Goal: Task Accomplishment & Management: Complete application form

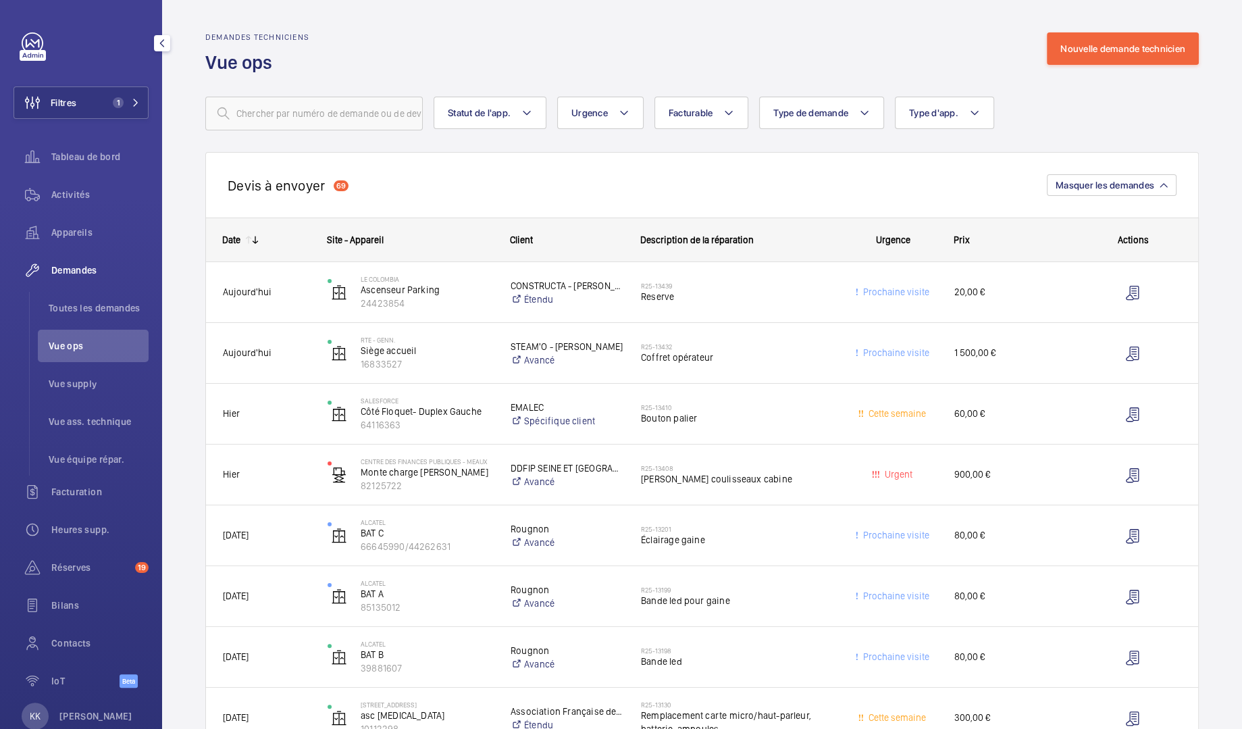
click at [80, 274] on span "Demandes" at bounding box center [99, 270] width 97 height 14
click at [234, 45] on div "Demandes techniciens Vue ops" at bounding box center [257, 53] width 104 height 43
click at [95, 267] on span "Demandes" at bounding box center [99, 270] width 97 height 14
click at [1122, 46] on button "Nouvelle demande technicien" at bounding box center [1123, 48] width 152 height 32
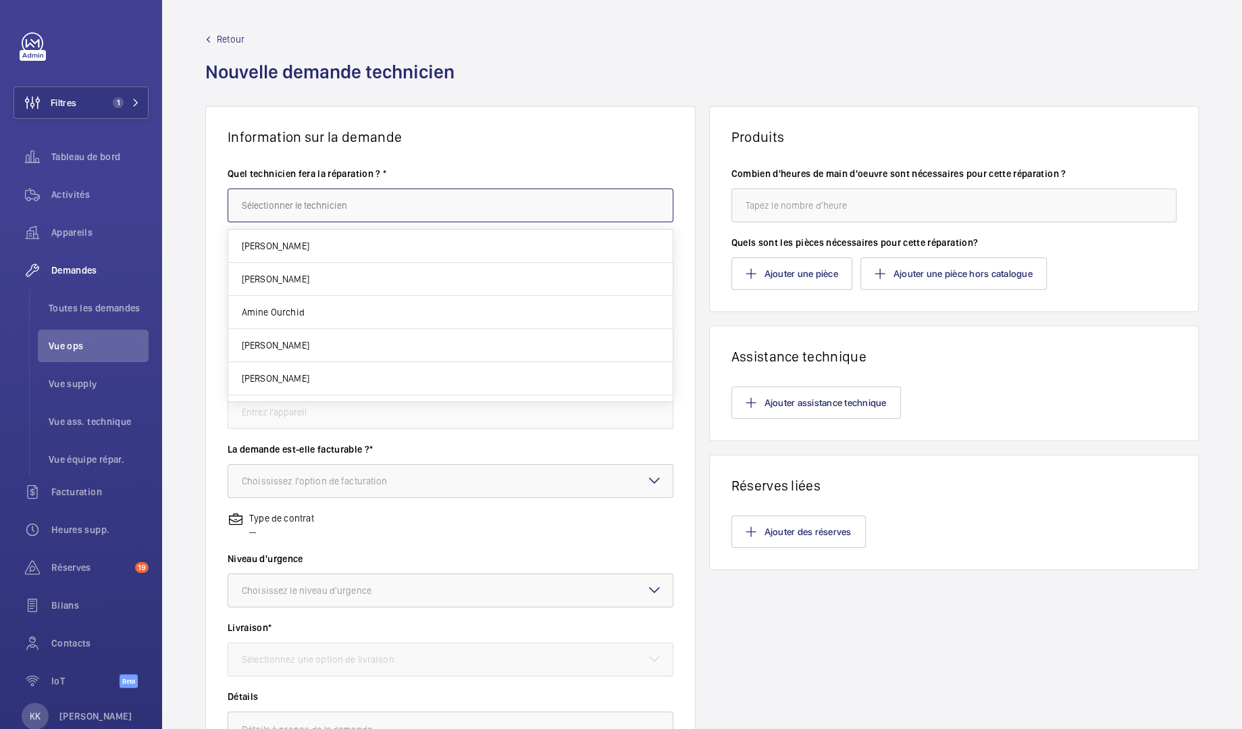
click at [365, 203] on input "text" at bounding box center [451, 205] width 446 height 34
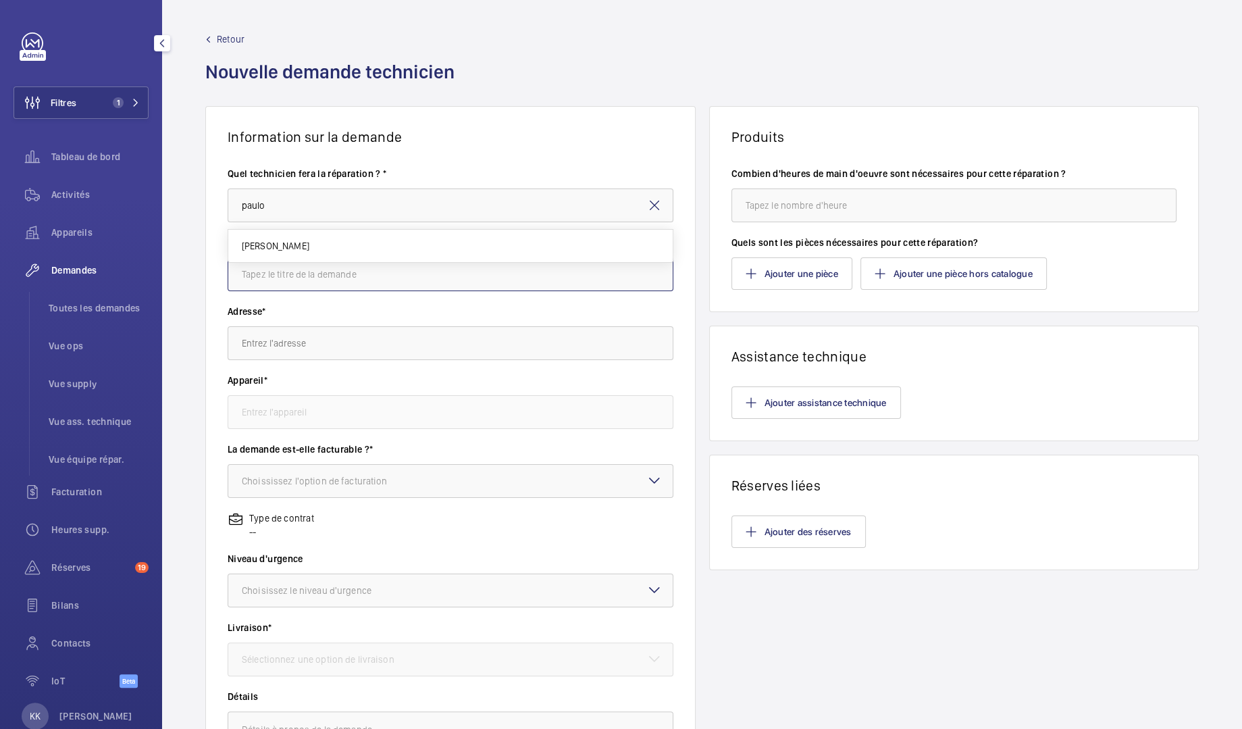
click at [251, 265] on input "text" at bounding box center [451, 274] width 446 height 34
click at [281, 202] on input "paulo" at bounding box center [451, 205] width 446 height 34
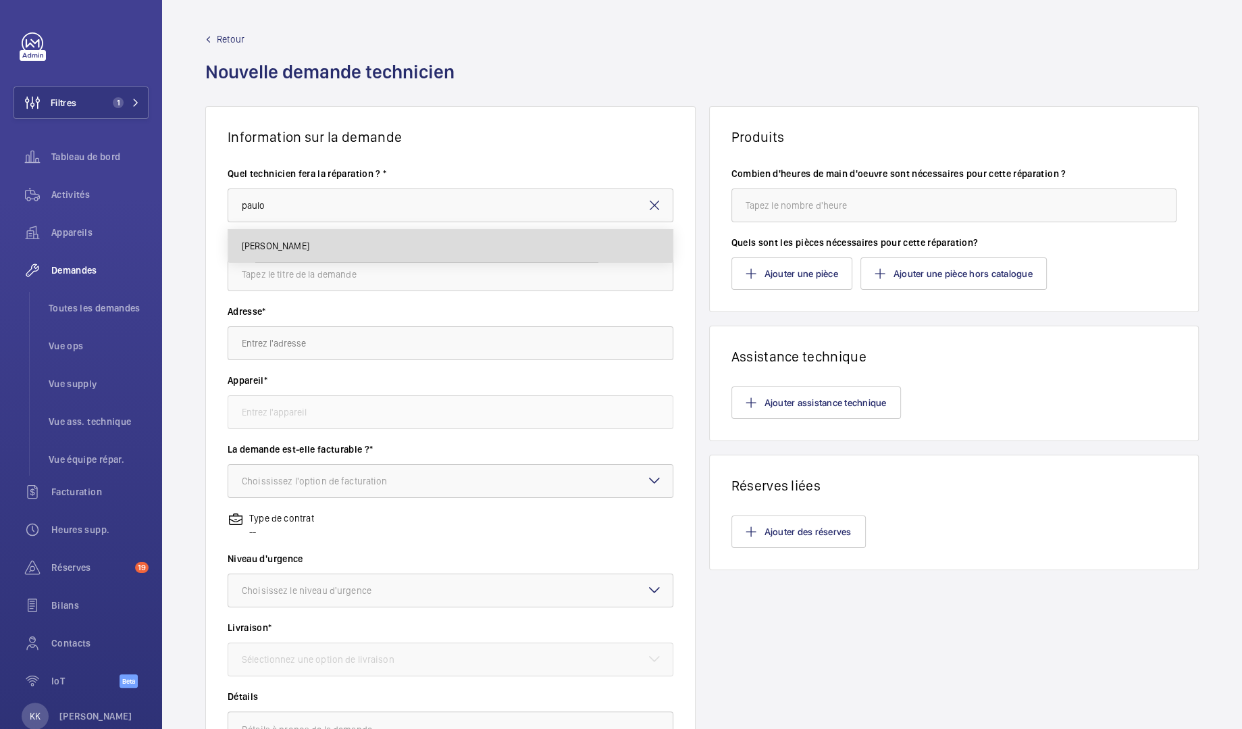
click at [292, 234] on mat-option "Paulo Sergio" at bounding box center [450, 246] width 444 height 32
type input "Paulo Sergio"
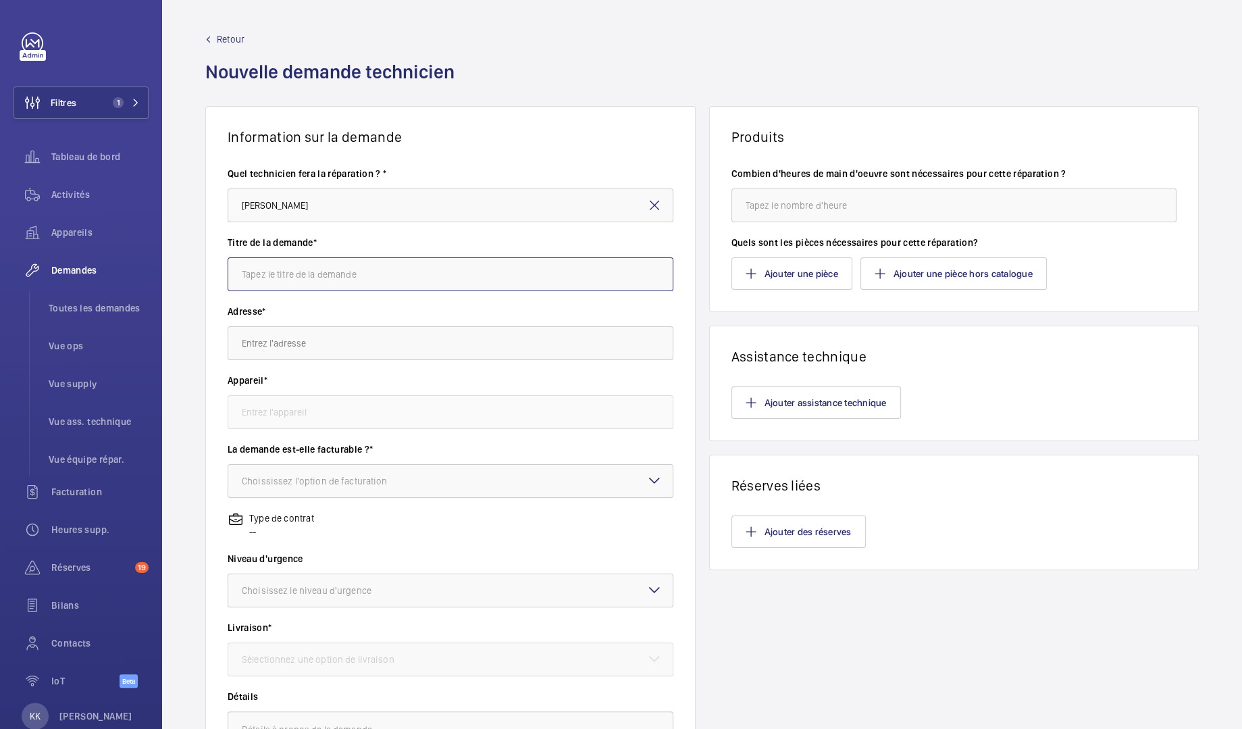
click at [293, 263] on input "text" at bounding box center [451, 274] width 446 height 34
type input "GSM HEC"
click at [292, 330] on input "text" at bounding box center [451, 343] width 446 height 34
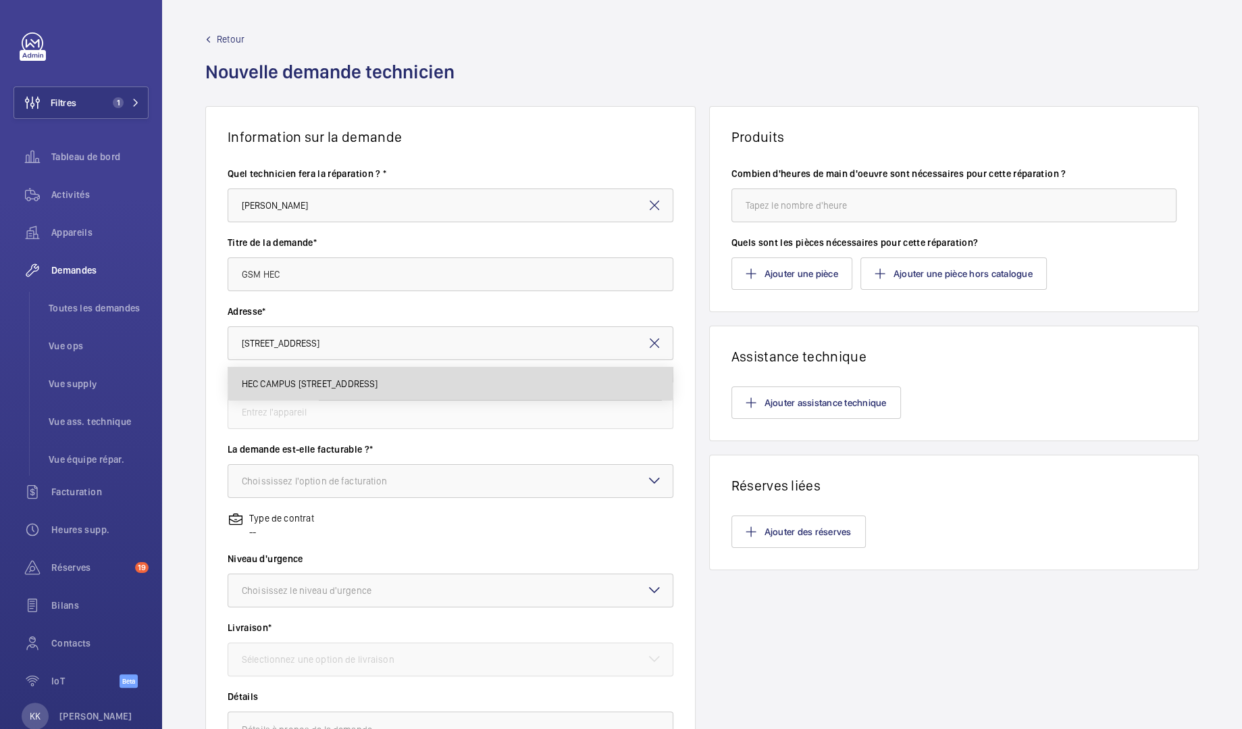
click at [324, 388] on span "HEC CAMPUS 1 Rue de la Libération, 78350 JOUY-EN-JOSAS" at bounding box center [310, 384] width 136 height 14
type input "HEC CAMPUS 1 Rue de la Libération, 78350 JOUY-EN-JOSAS"
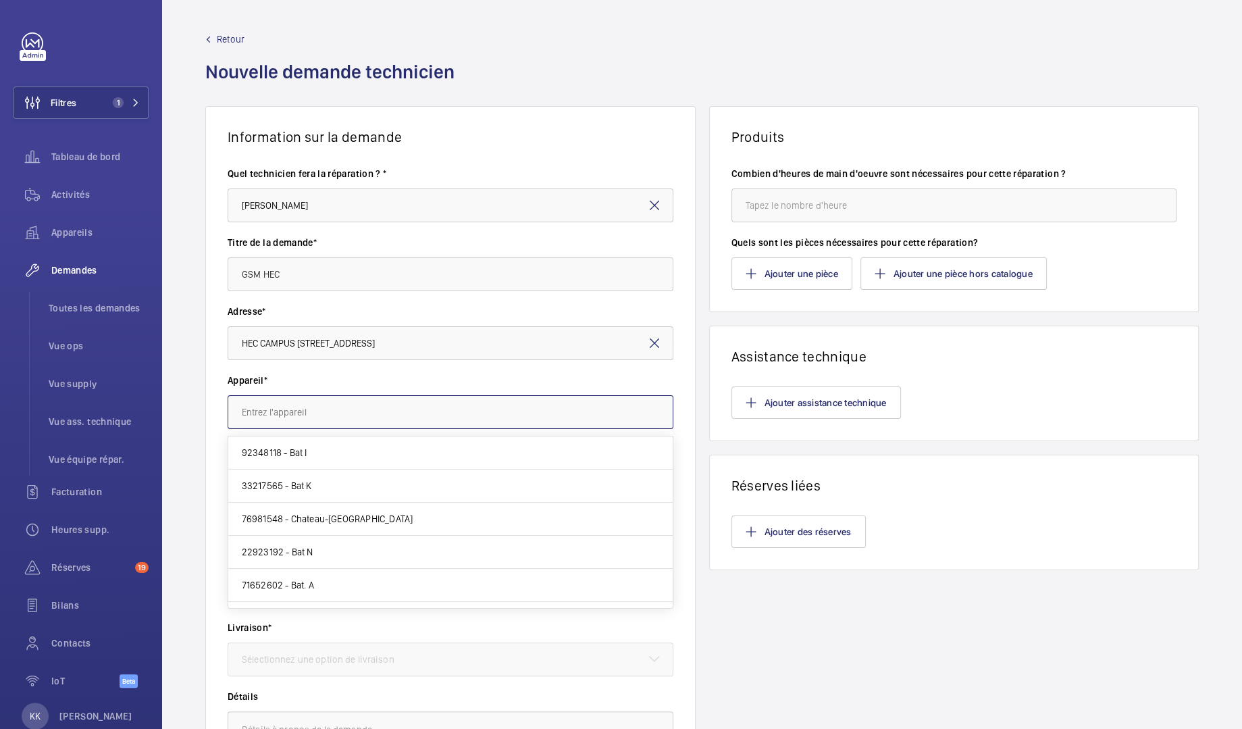
click at [303, 409] on input "text" at bounding box center [451, 412] width 446 height 34
click at [314, 481] on mat-option "33217565 - Bat K" at bounding box center [450, 485] width 444 height 33
type input "33217565 - Bat K"
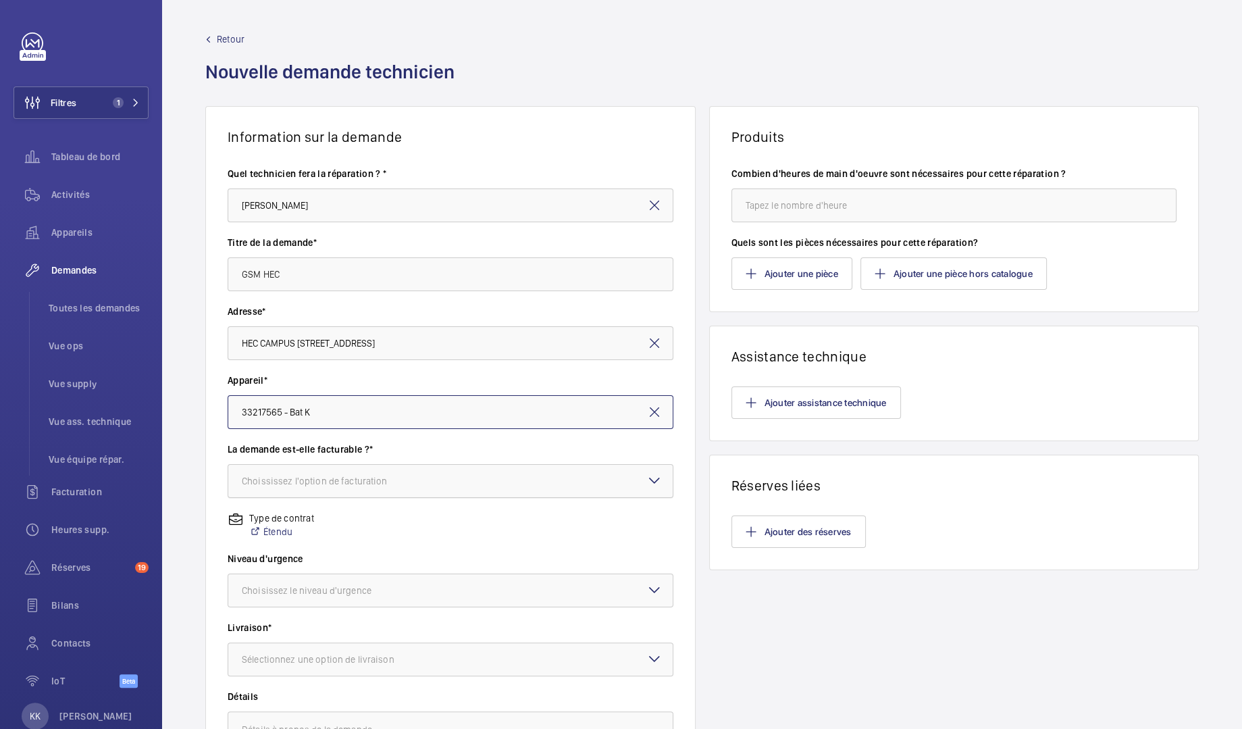
click at [286, 475] on div "Choississez l'option de facturation" at bounding box center [332, 481] width 180 height 14
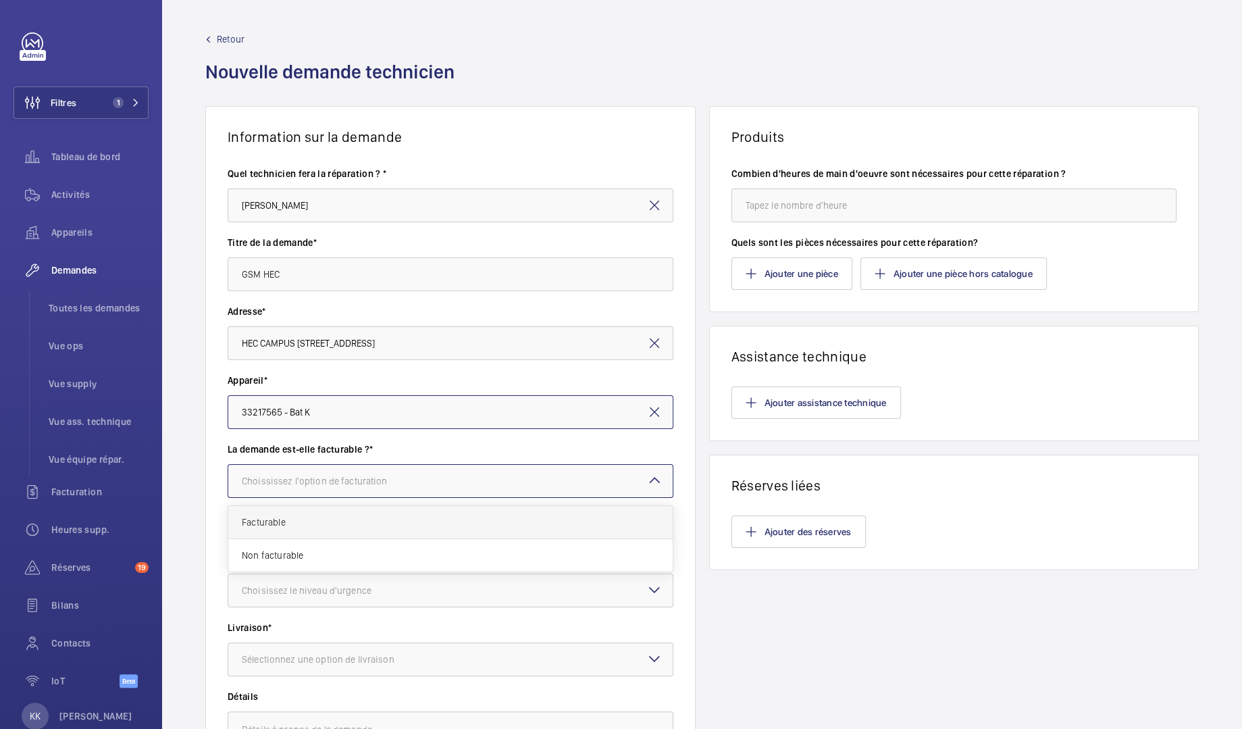
click at [267, 524] on span "Facturable" at bounding box center [450, 522] width 417 height 14
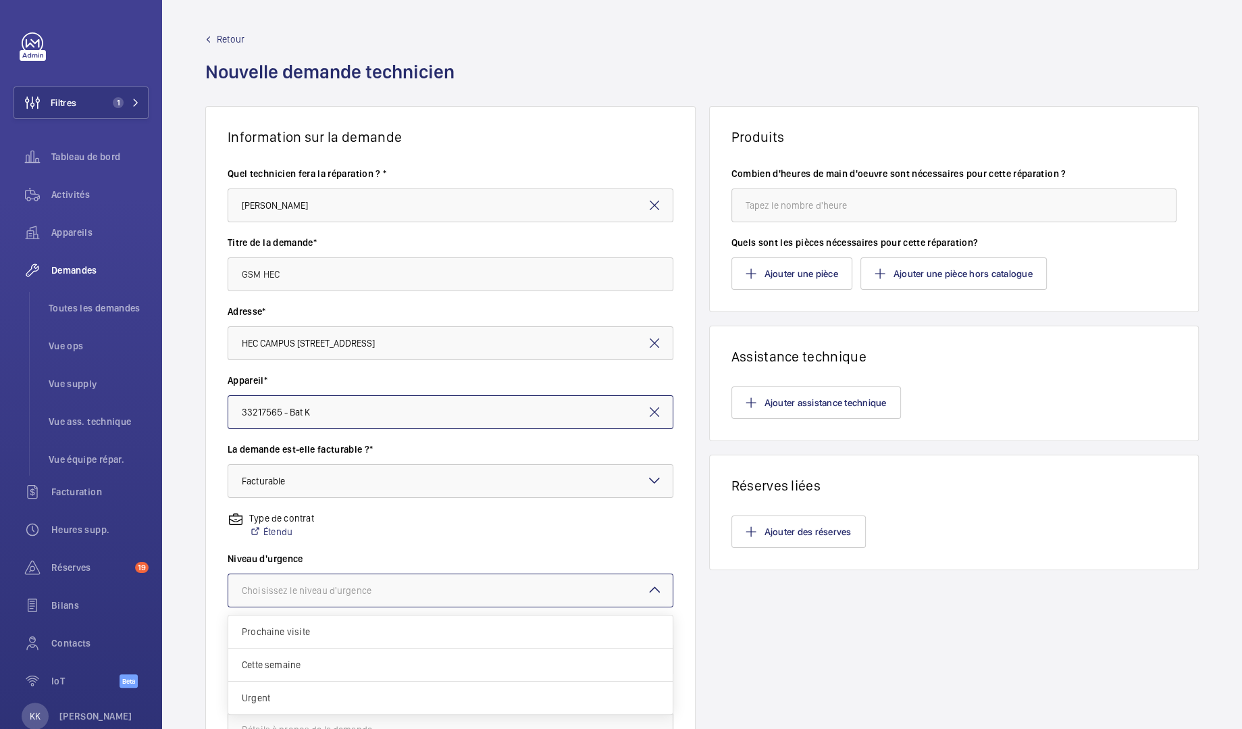
click at [271, 594] on div "Choisissez le niveau d'urgence" at bounding box center [323, 590] width 163 height 14
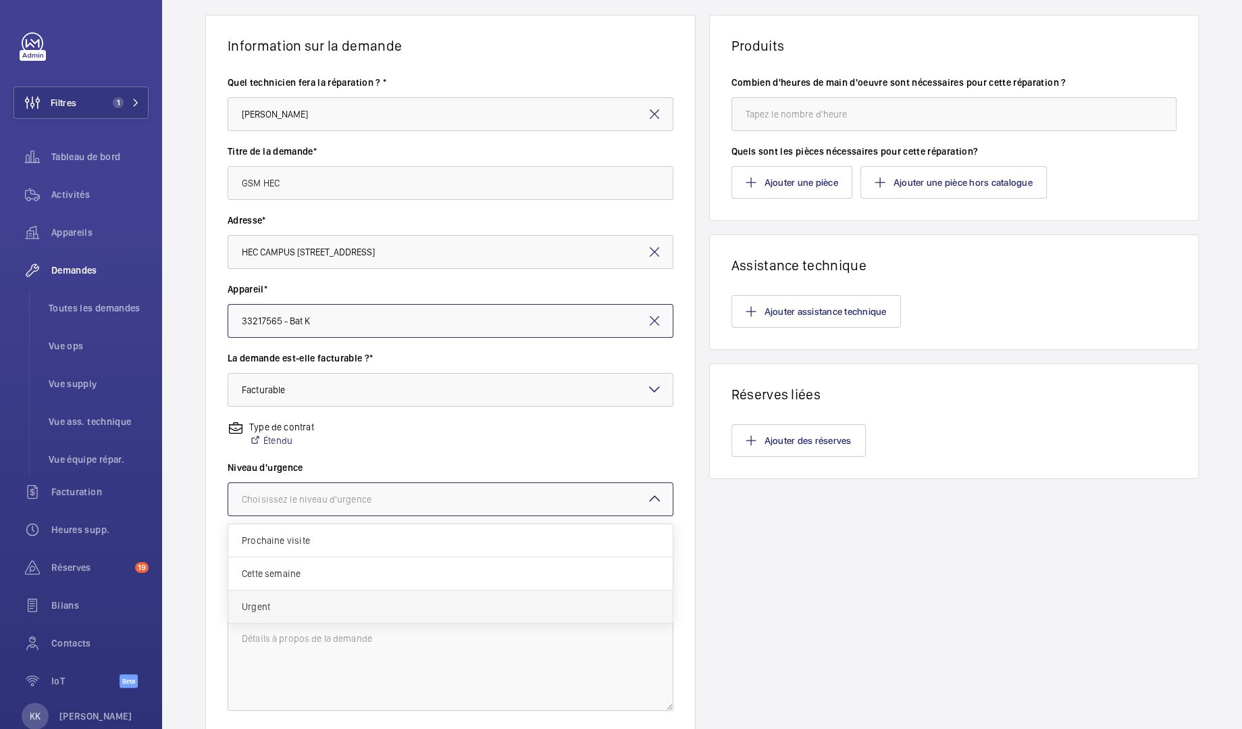
click at [291, 611] on span "Urgent" at bounding box center [450, 607] width 417 height 14
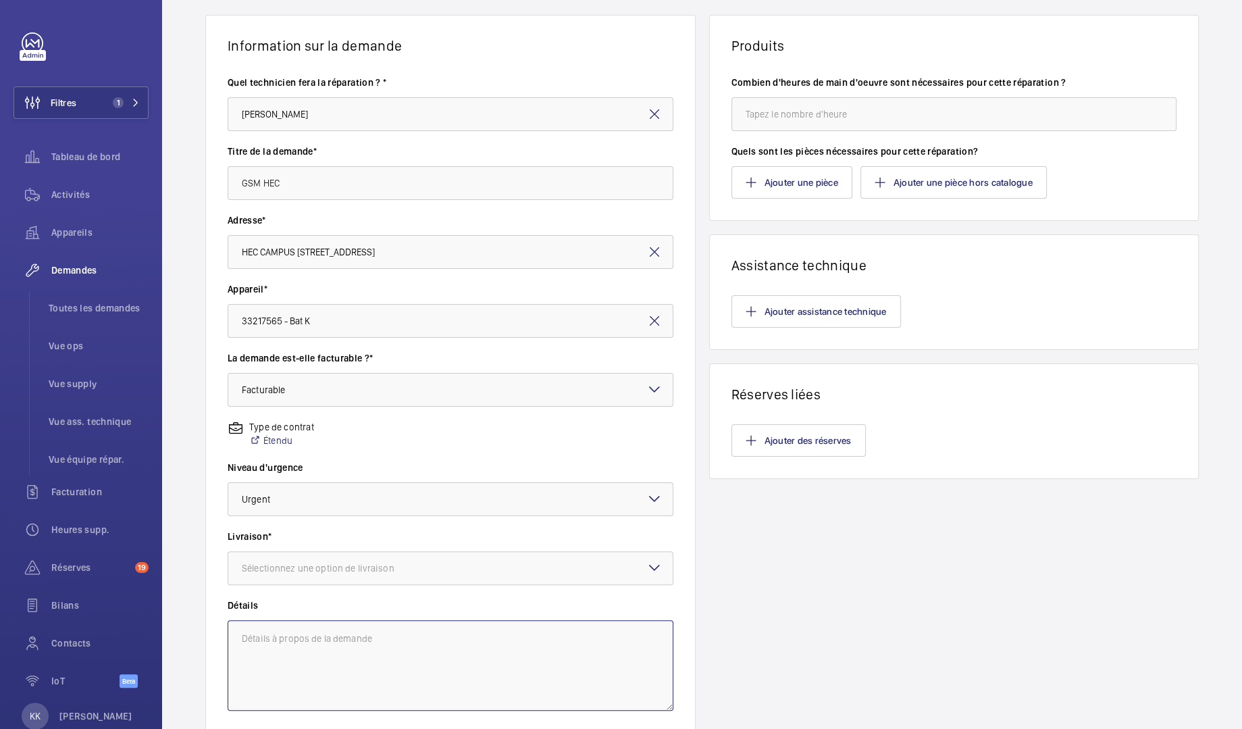
click at [305, 671] on textarea at bounding box center [451, 665] width 446 height 90
paste textarea "Bat H Bat J Bat A Bat D Bat S Bat W1 Bat W2 Bat T3 Bat N"
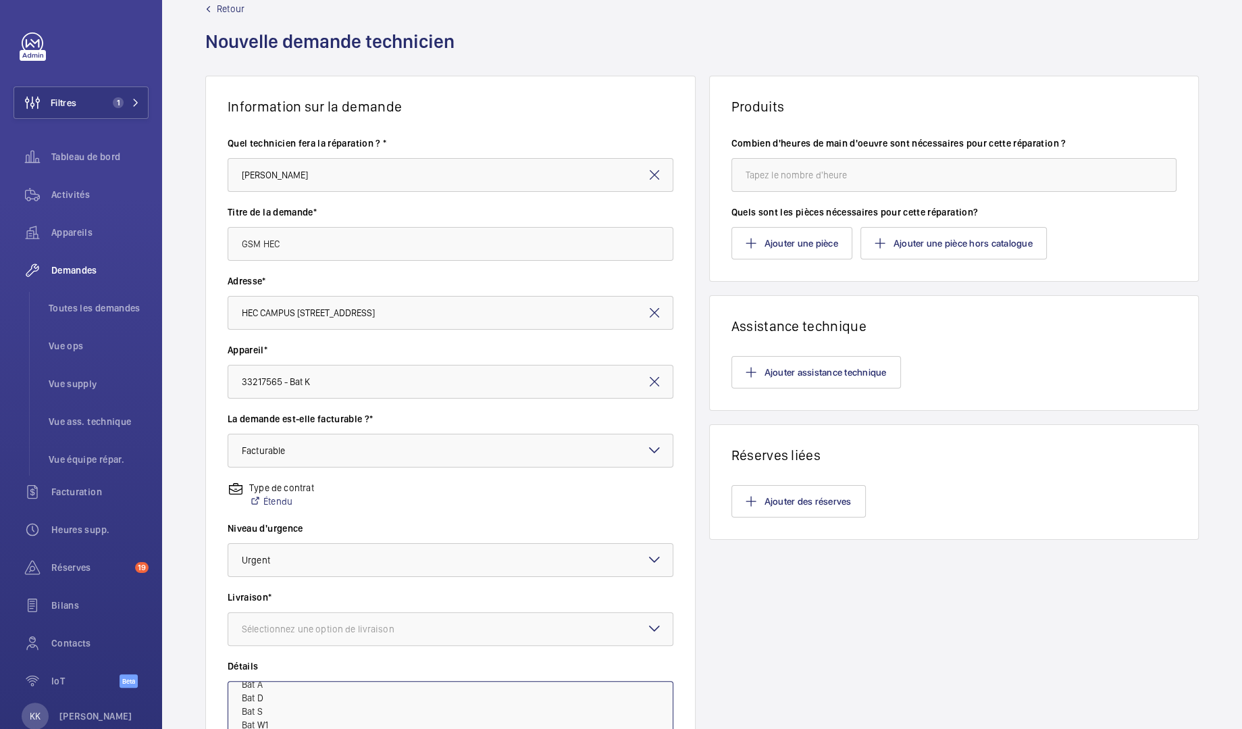
scroll to position [2, 0]
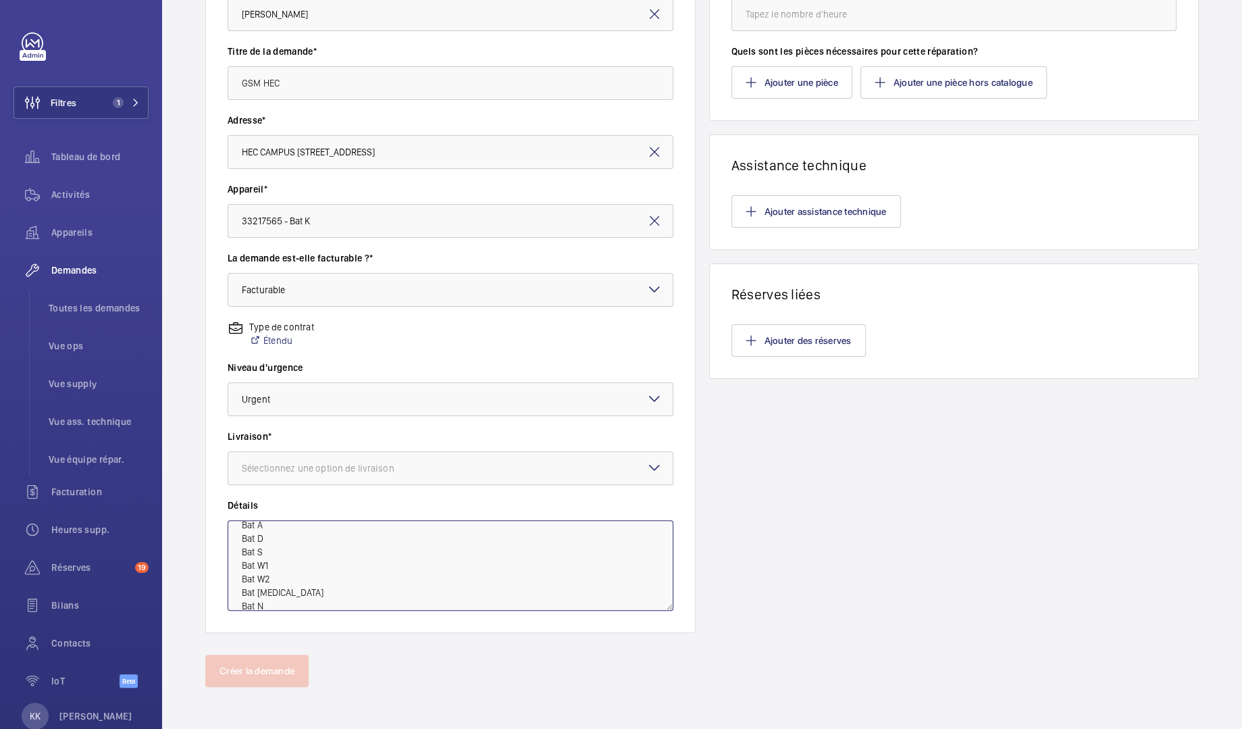
scroll to position [55, 0]
type textarea "Kit GSM pour les 9 appareils du site : Bat H Bat J Bat A Bat D Bat S Bat W1 Bat…"
click at [315, 226] on input "33217565 - Bat K" at bounding box center [451, 221] width 446 height 34
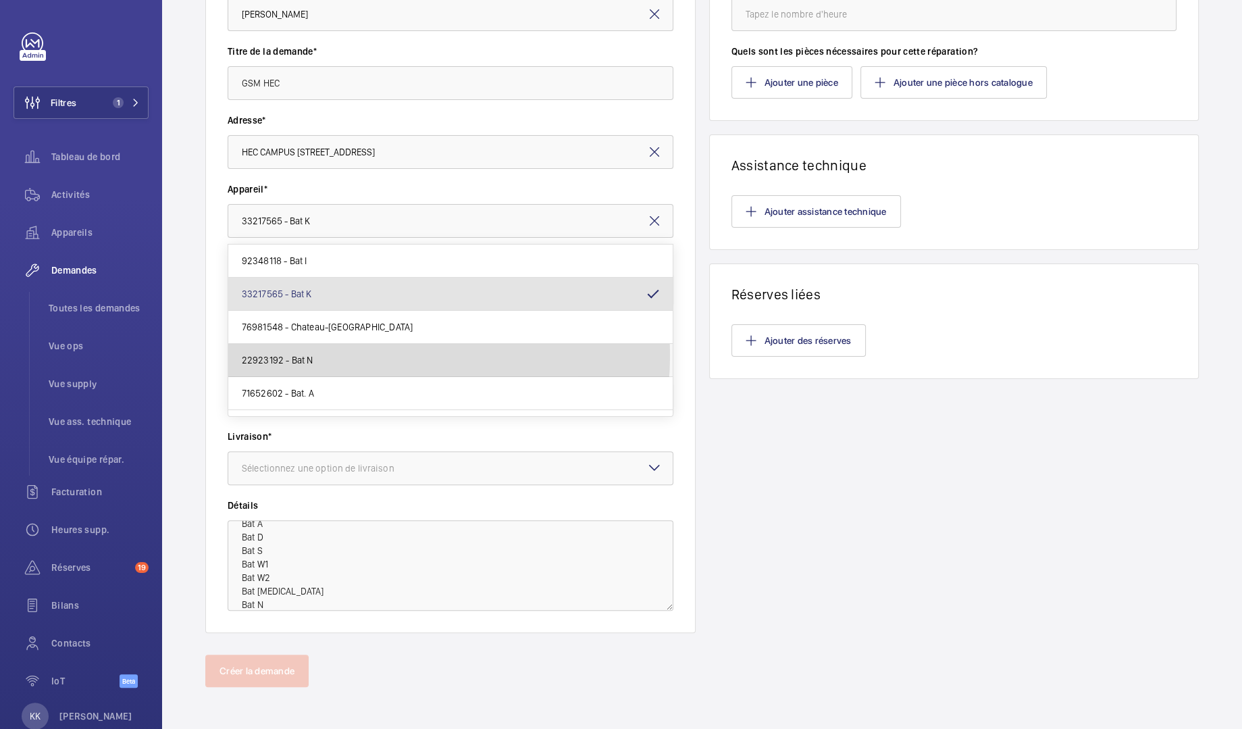
click at [366, 354] on mat-option "22923192 - Bat N" at bounding box center [450, 360] width 444 height 33
type input "22923192 - Bat N"
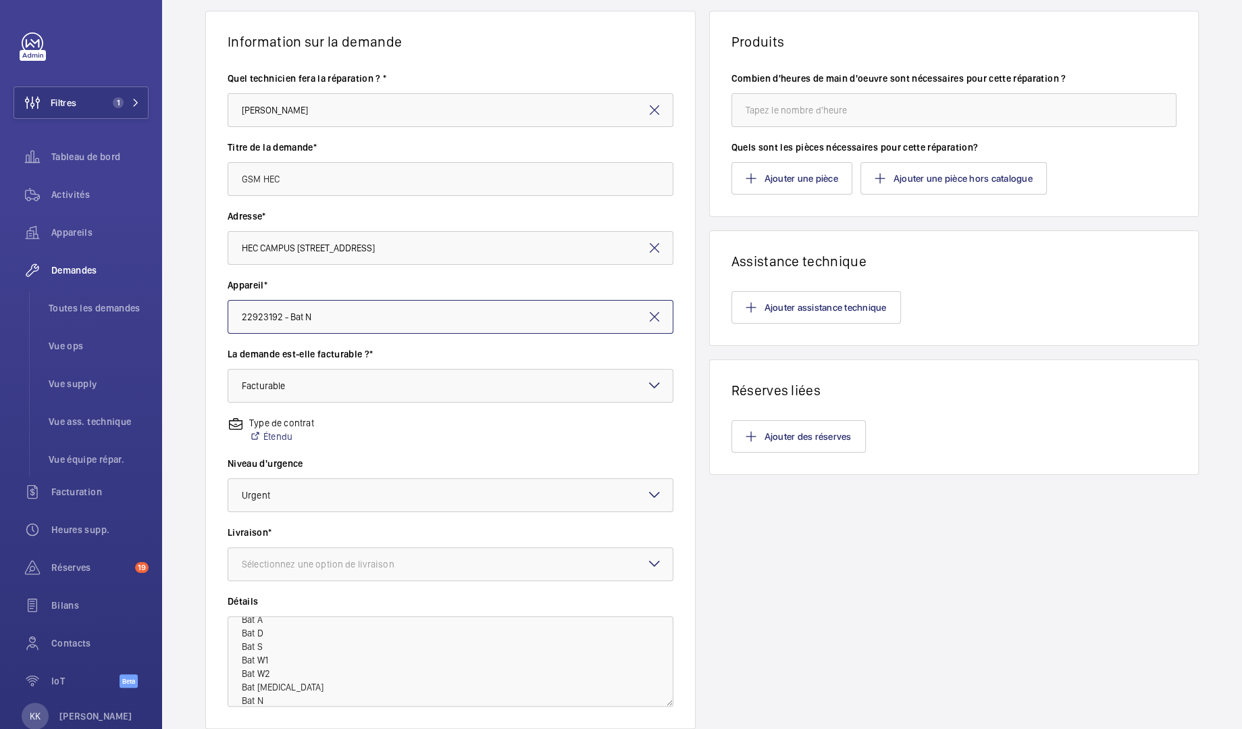
scroll to position [72, 0]
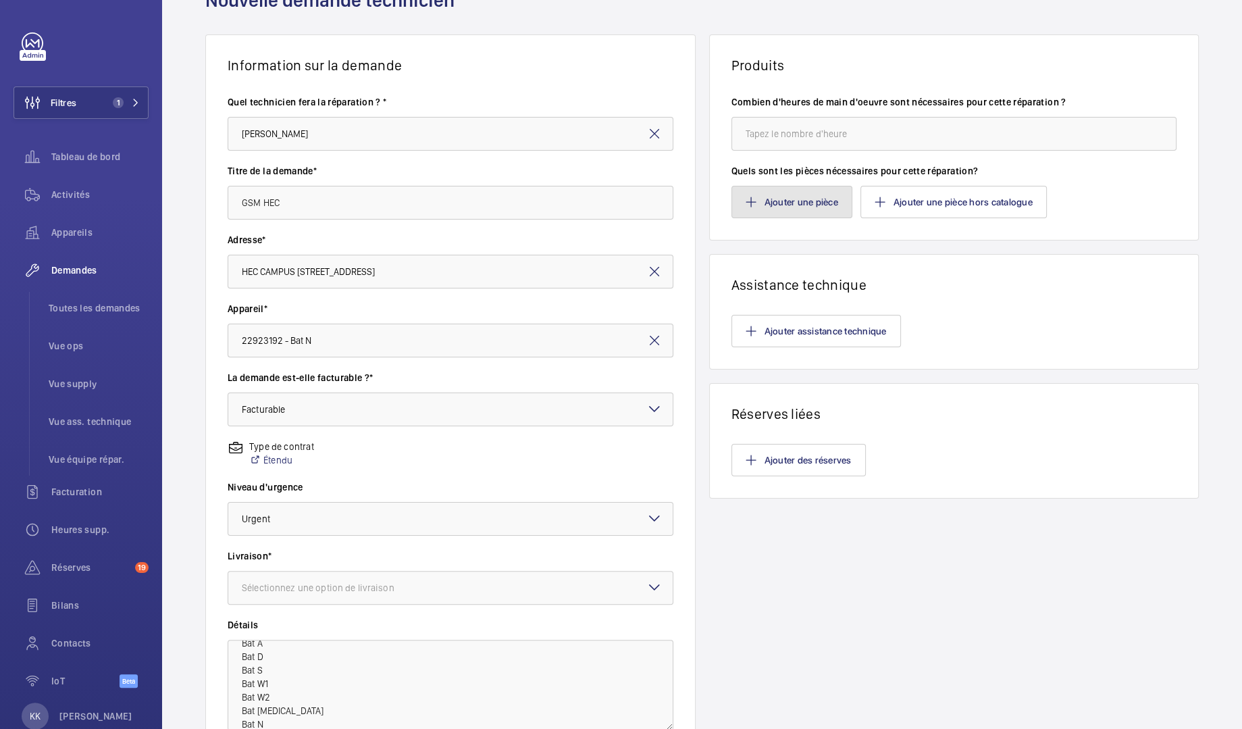
click at [801, 207] on button "Ajouter une pièce" at bounding box center [791, 202] width 121 height 32
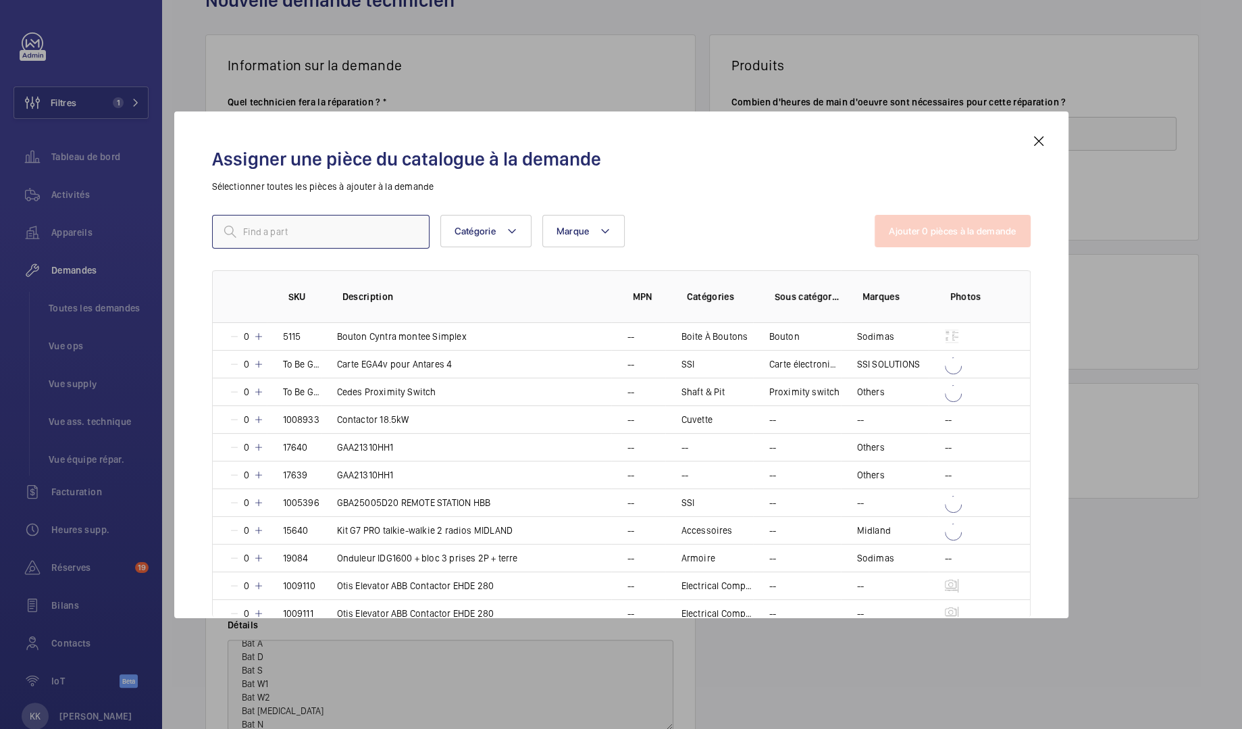
click at [361, 224] on input "text" at bounding box center [320, 232] width 217 height 34
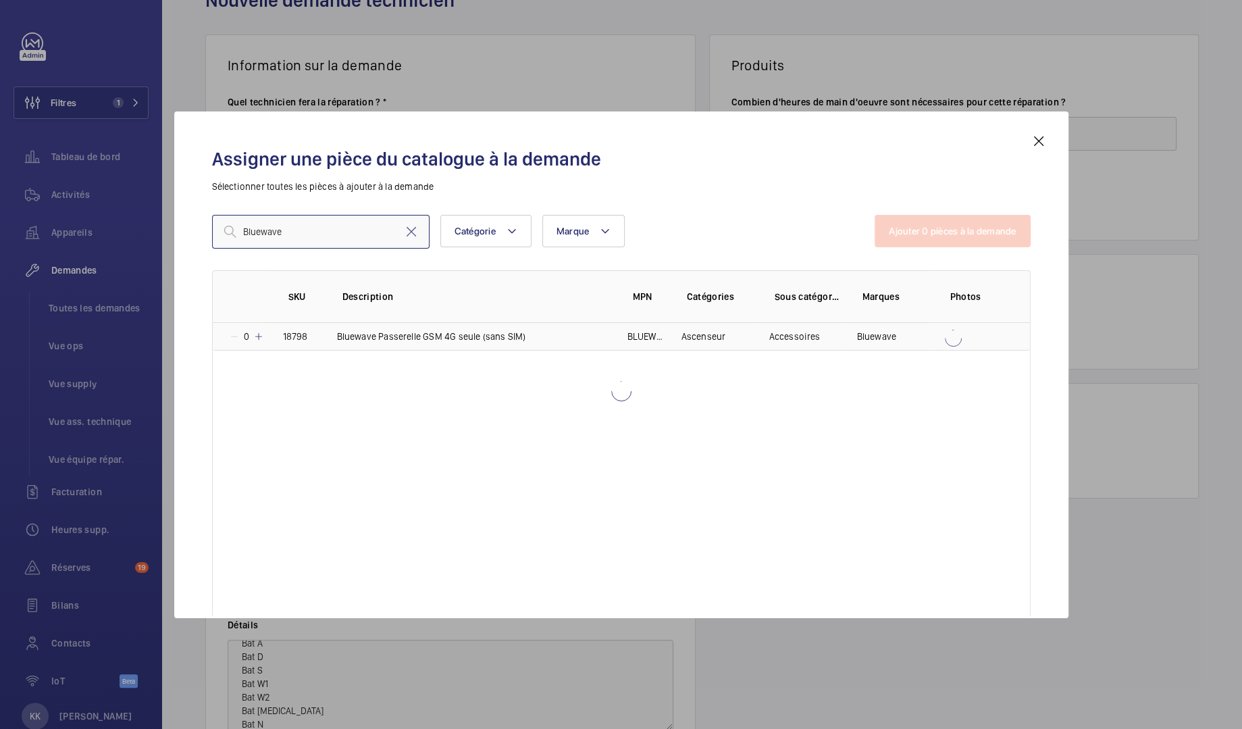
type input "Bluewave"
click at [259, 334] on mat-icon at bounding box center [258, 336] width 11 height 11
click at [259, 334] on mat-icon at bounding box center [256, 336] width 11 height 11
click at [259, 334] on mat-icon at bounding box center [258, 336] width 11 height 11
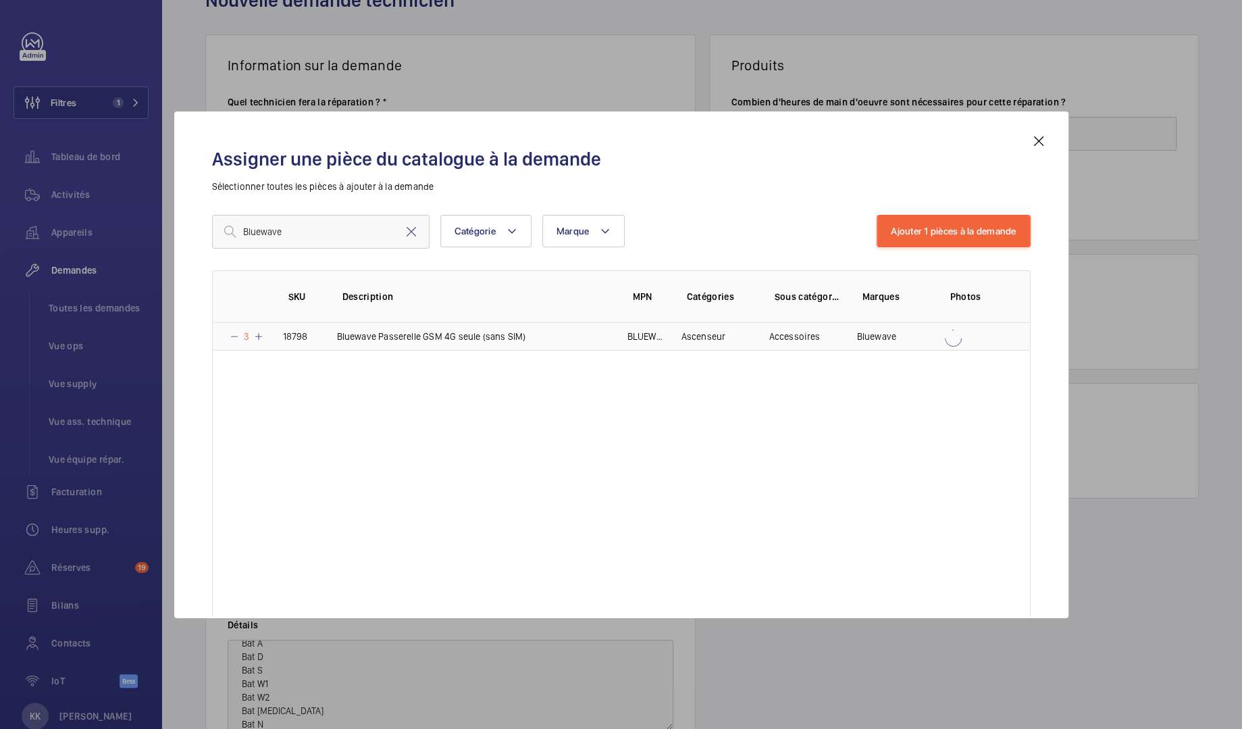
click at [259, 334] on mat-icon at bounding box center [258, 336] width 11 height 11
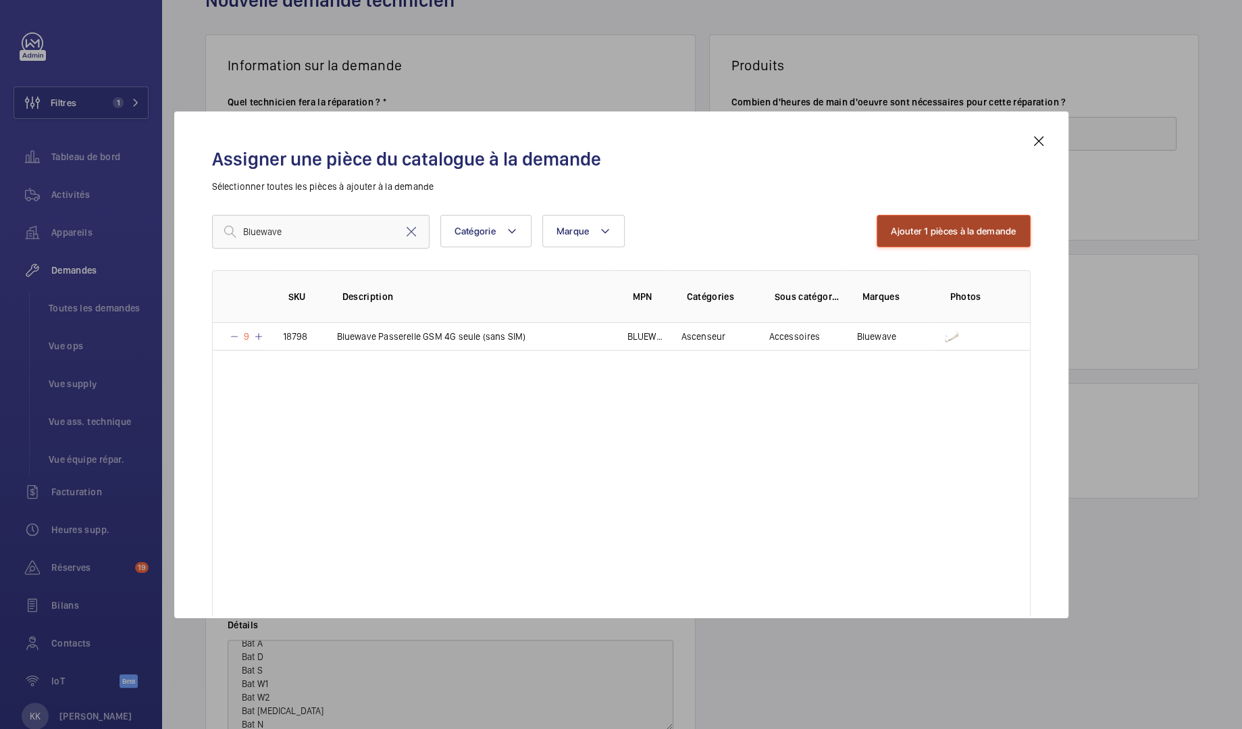
click at [922, 236] on button "Ajouter 1 pièces à la demande" at bounding box center [953, 231] width 153 height 32
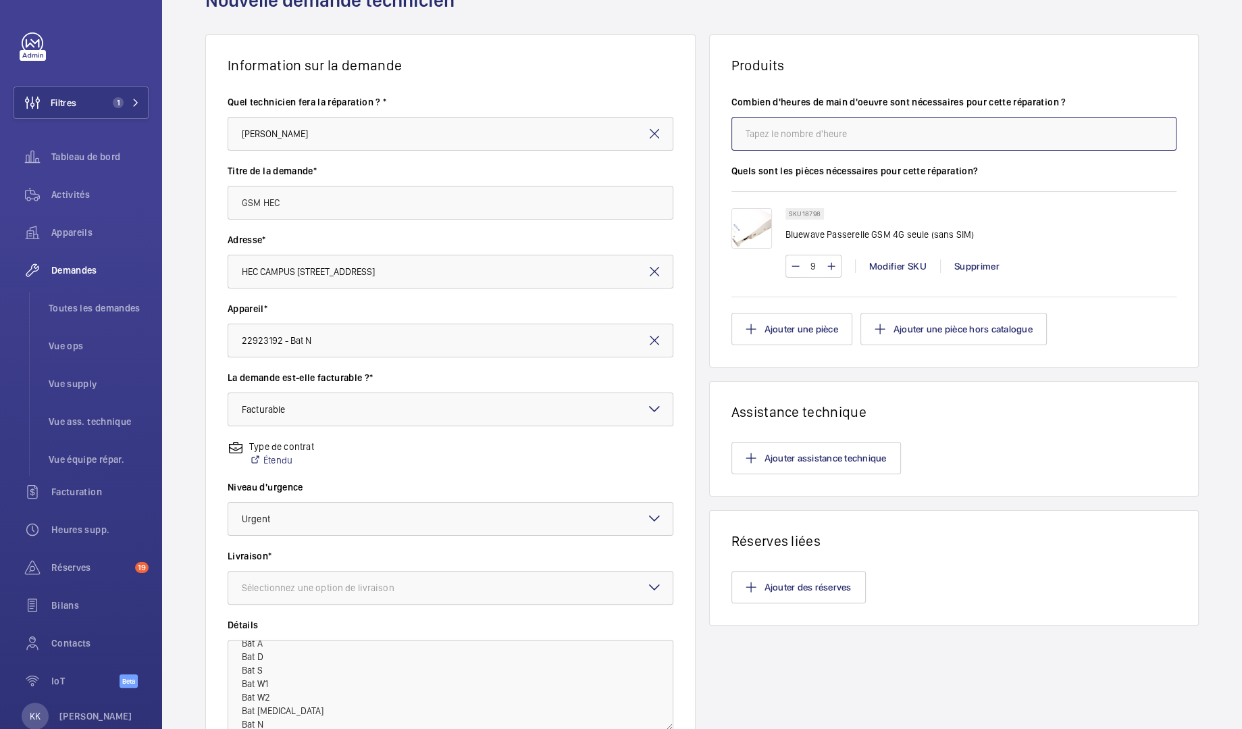
click at [778, 128] on input "number" at bounding box center [954, 134] width 446 height 34
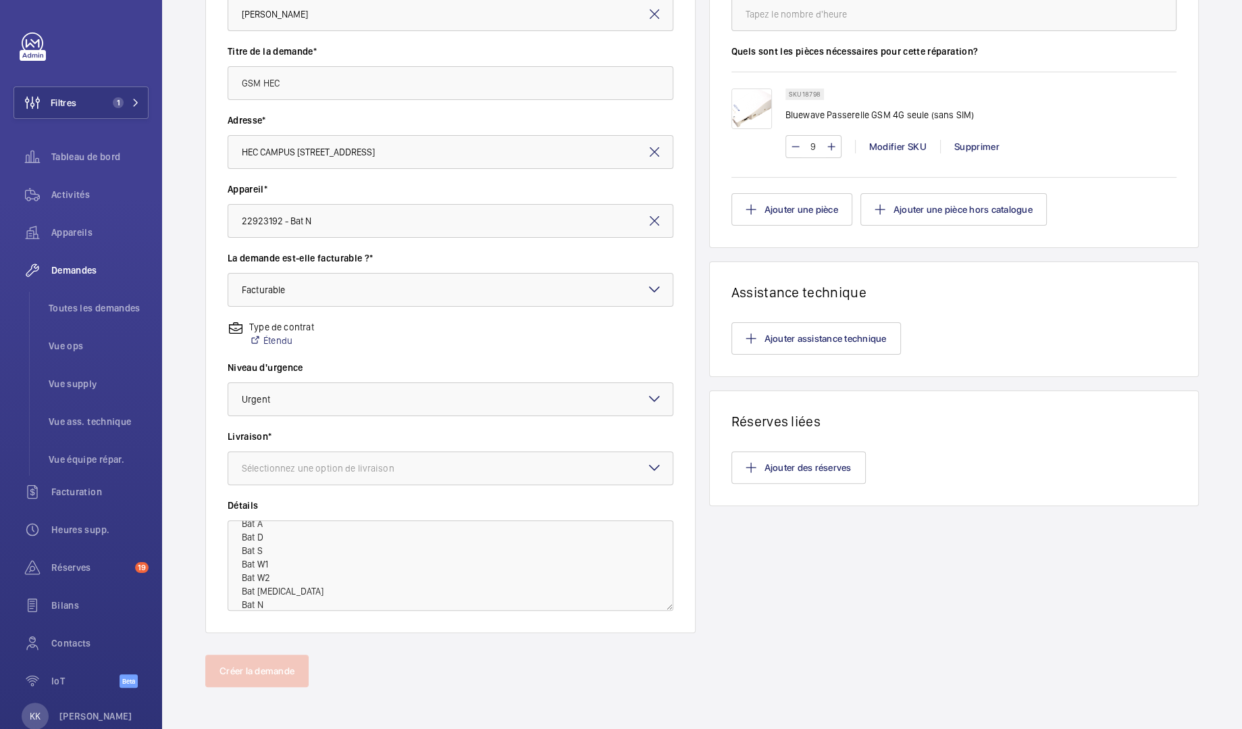
click at [541, 488] on div "Livraison* Sélectionnez une option de livraison" at bounding box center [451, 463] width 446 height 69
click at [538, 488] on div "Livraison* Sélectionnez une option de livraison" at bounding box center [451, 463] width 446 height 69
click at [506, 471] on div at bounding box center [450, 468] width 444 height 32
click at [326, 569] on span "WM Entrepôt (Stains)" at bounding box center [450, 576] width 417 height 14
click at [252, 660] on button "Créer la demande" at bounding box center [256, 670] width 103 height 32
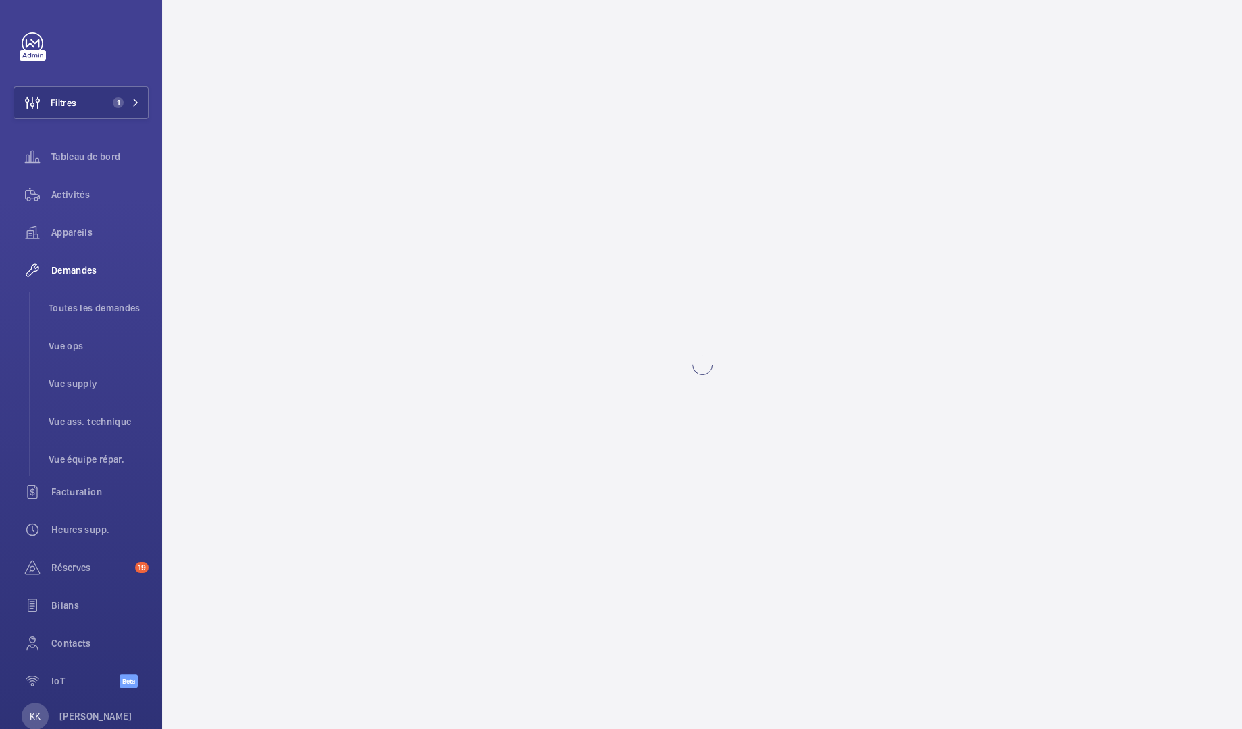
scroll to position [0, 0]
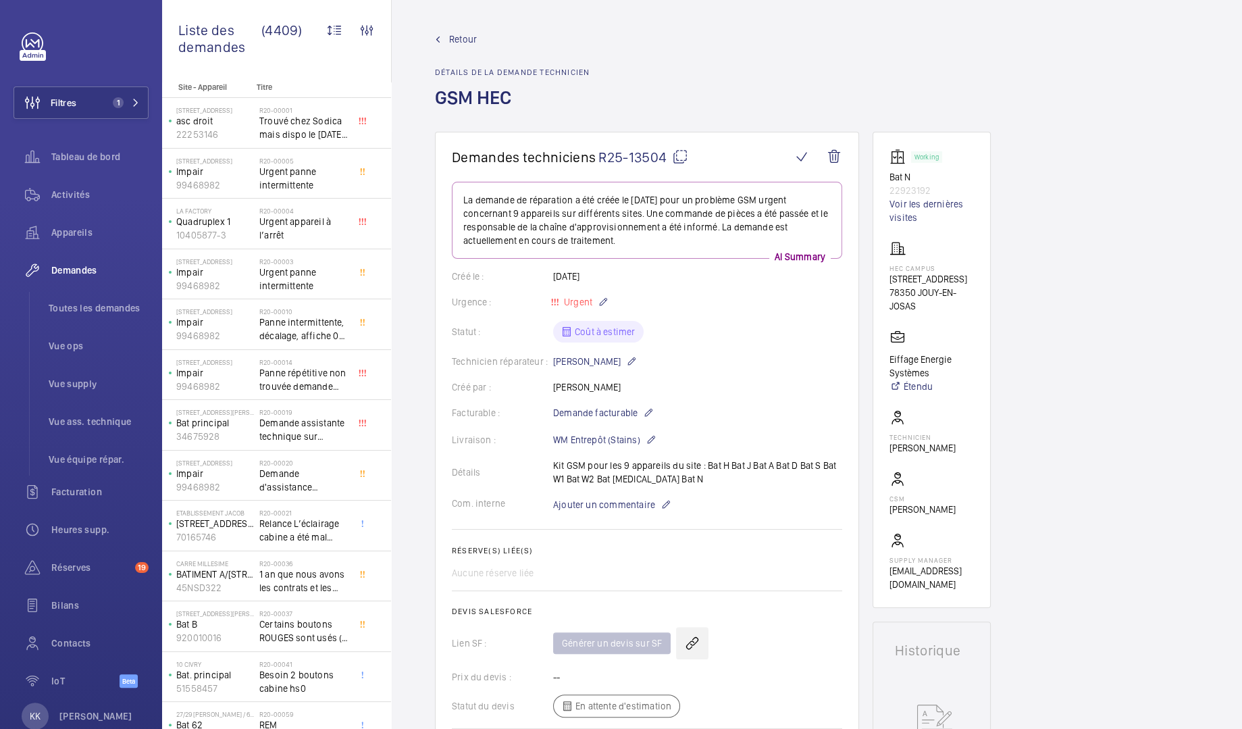
click at [696, 637] on wm-front-icon-button at bounding box center [692, 643] width 32 height 32
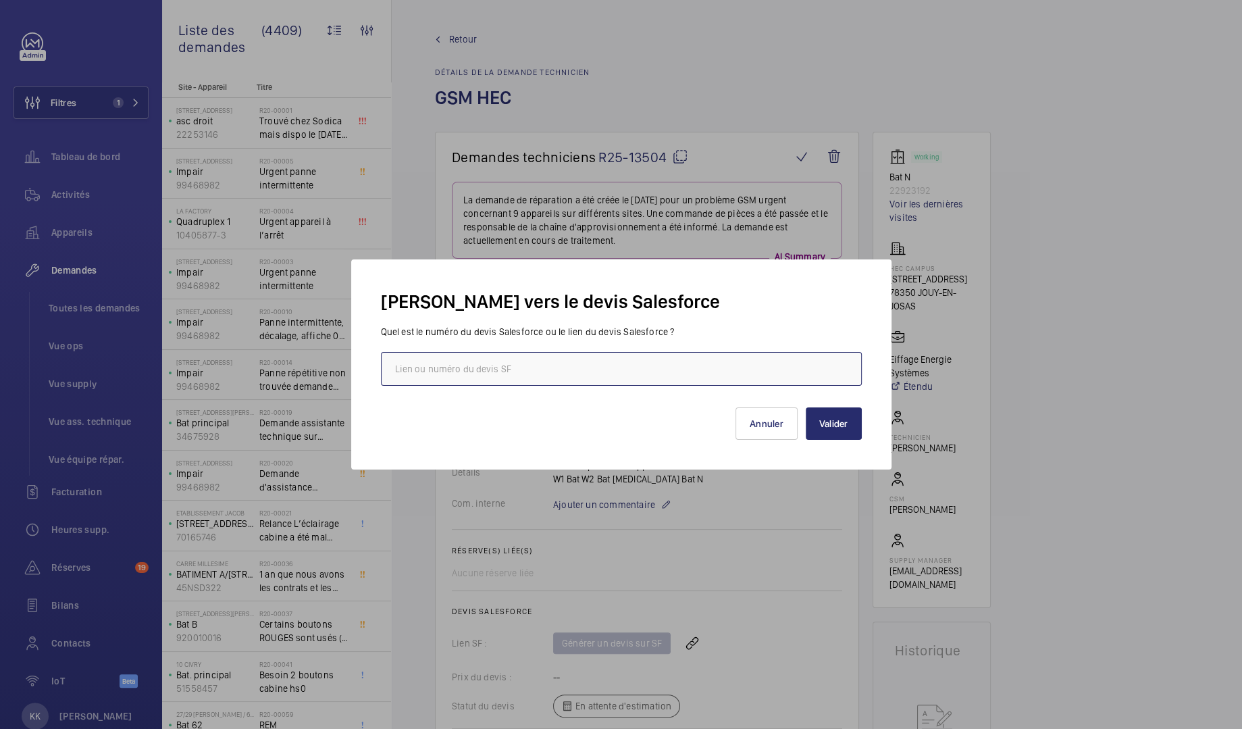
click at [603, 373] on input "text" at bounding box center [621, 369] width 481 height 34
paste input "https://wemaintain.lightning.force.com/lightning/r/Quote/0Q0SZ000006foDV0AY/view"
type input "https://wemaintain.lightning.force.com/lightning/r/Quote/0Q0SZ000006foDV0AY/view"
click at [832, 427] on button "Valider" at bounding box center [834, 423] width 56 height 32
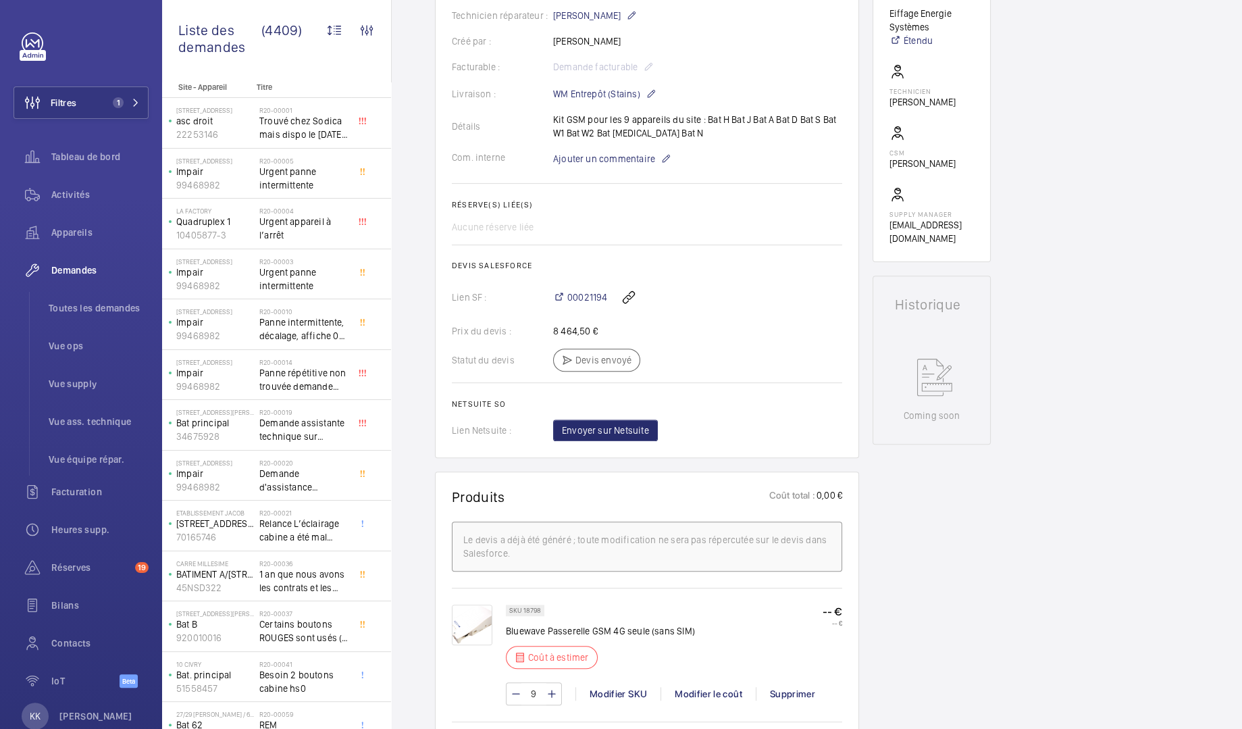
scroll to position [344, 0]
click at [592, 300] on span "00021194" at bounding box center [587, 299] width 40 height 14
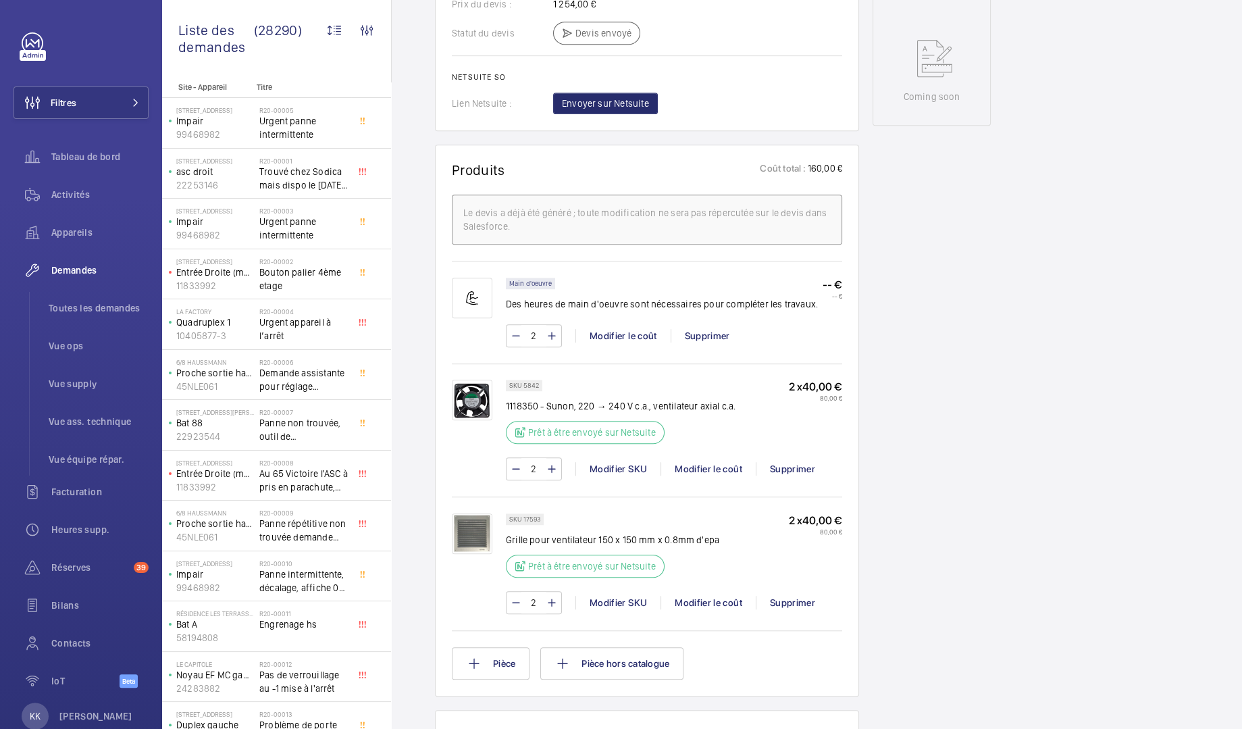
scroll to position [686, 0]
click at [551, 342] on mat-icon at bounding box center [551, 333] width 11 height 16
type input "5"
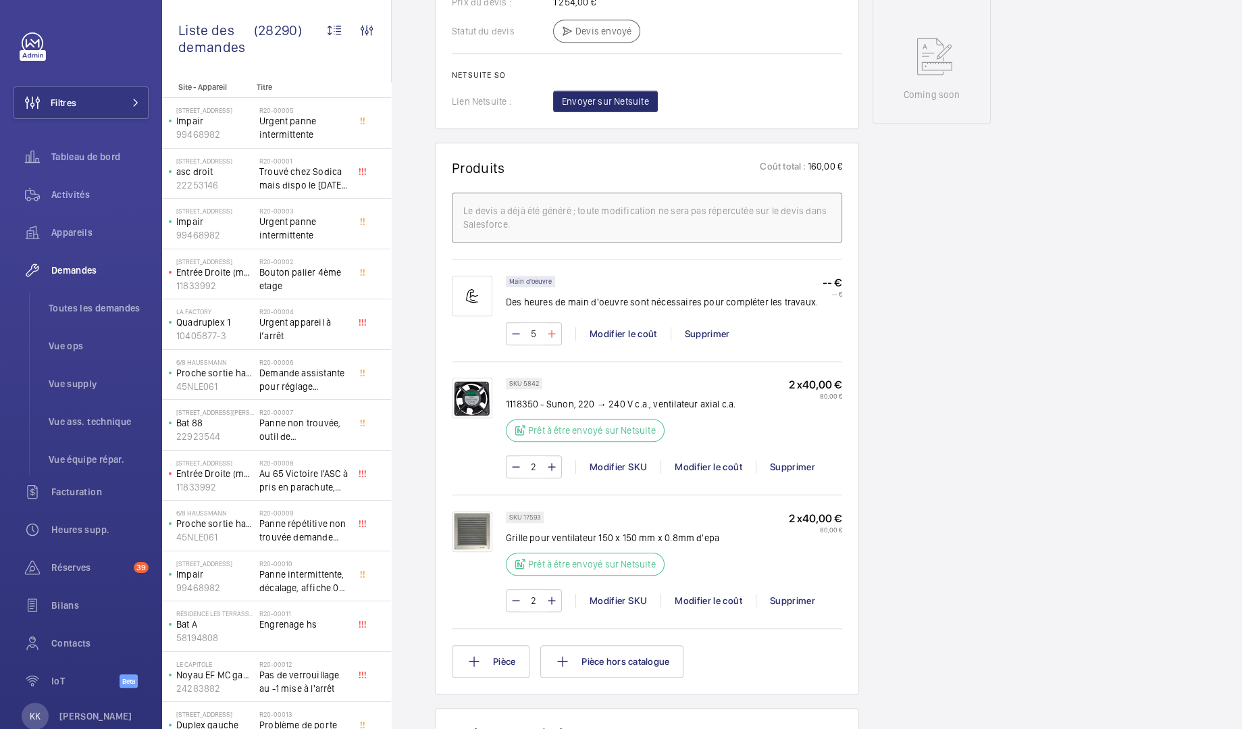
click at [551, 345] on wm-front-input-numeric-stepper "5" at bounding box center [534, 333] width 56 height 23
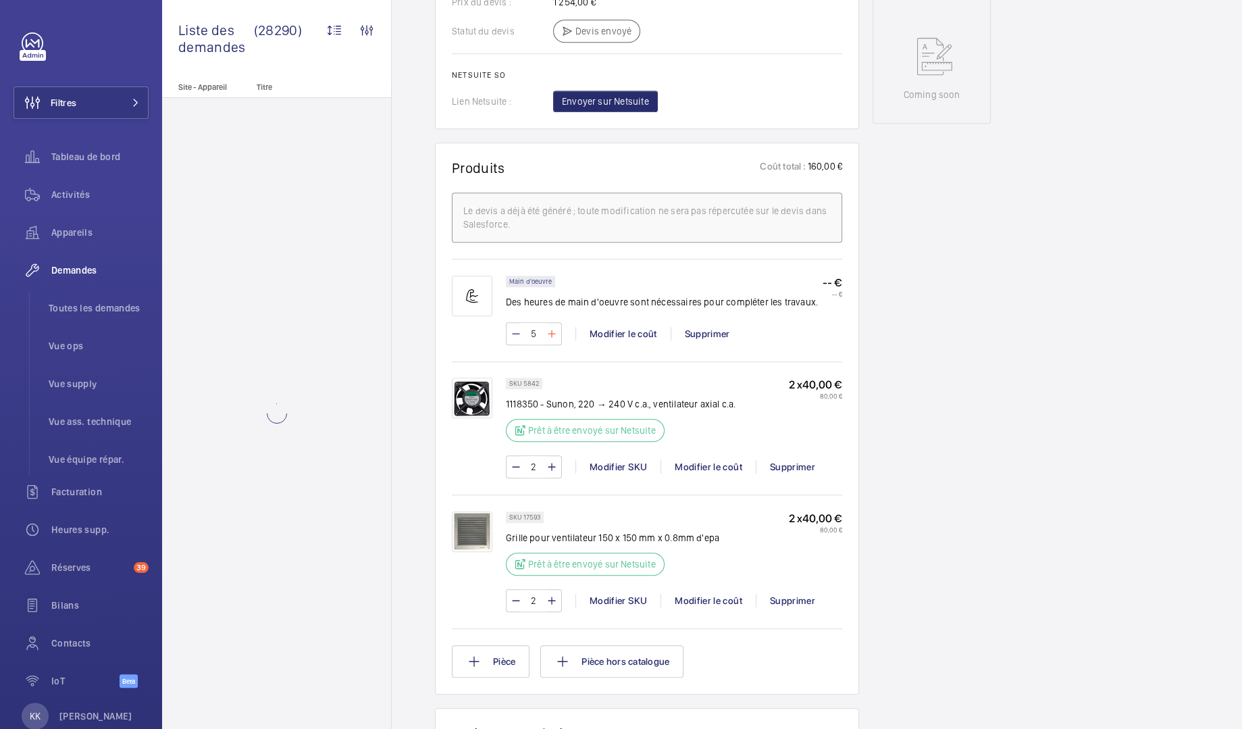
click at [551, 342] on mat-icon at bounding box center [551, 333] width 11 height 16
type input "6"
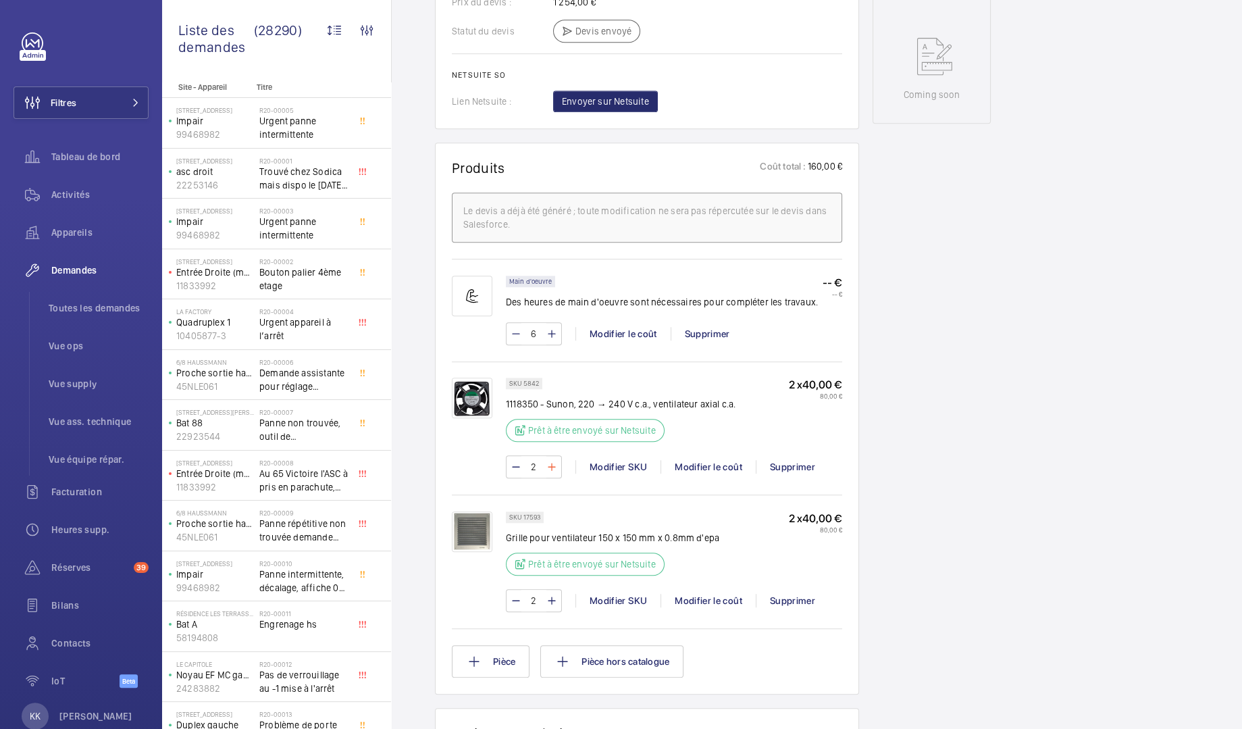
click at [552, 475] on mat-icon at bounding box center [551, 467] width 11 height 16
type input "6"
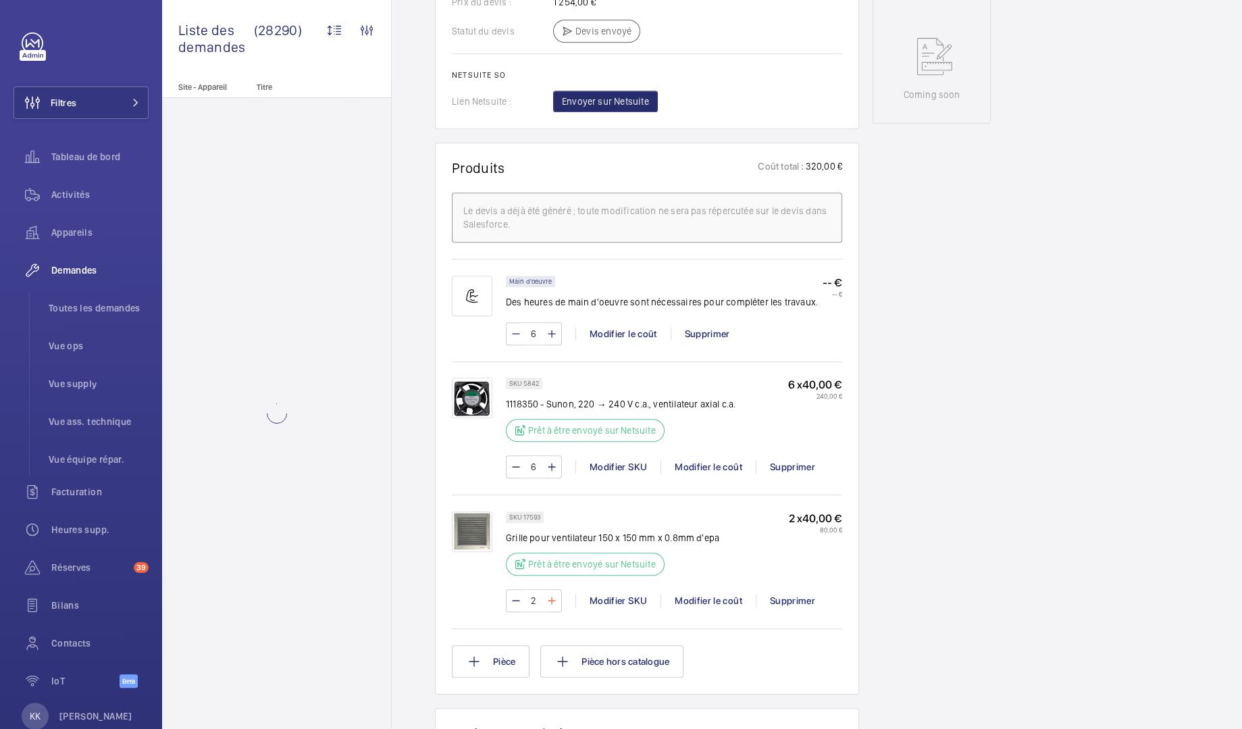
click at [550, 608] on mat-icon at bounding box center [551, 600] width 11 height 16
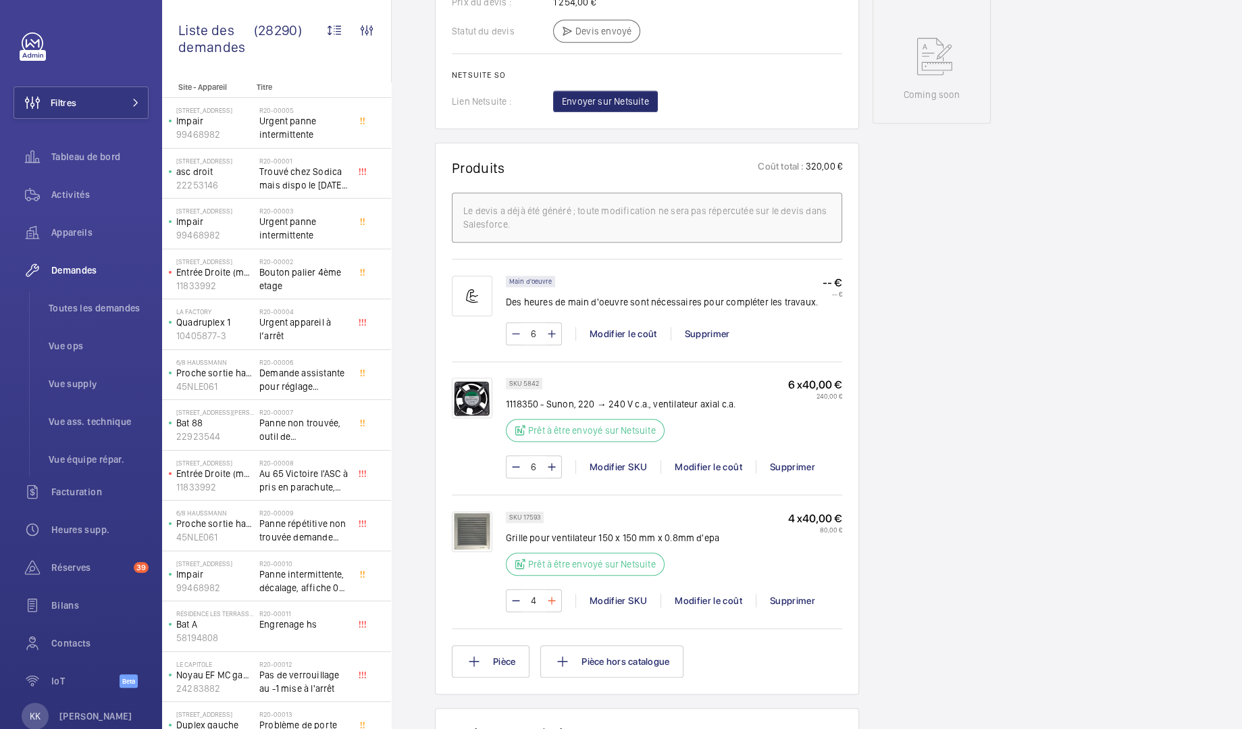
click at [550, 608] on mat-icon at bounding box center [551, 600] width 11 height 16
type input "7"
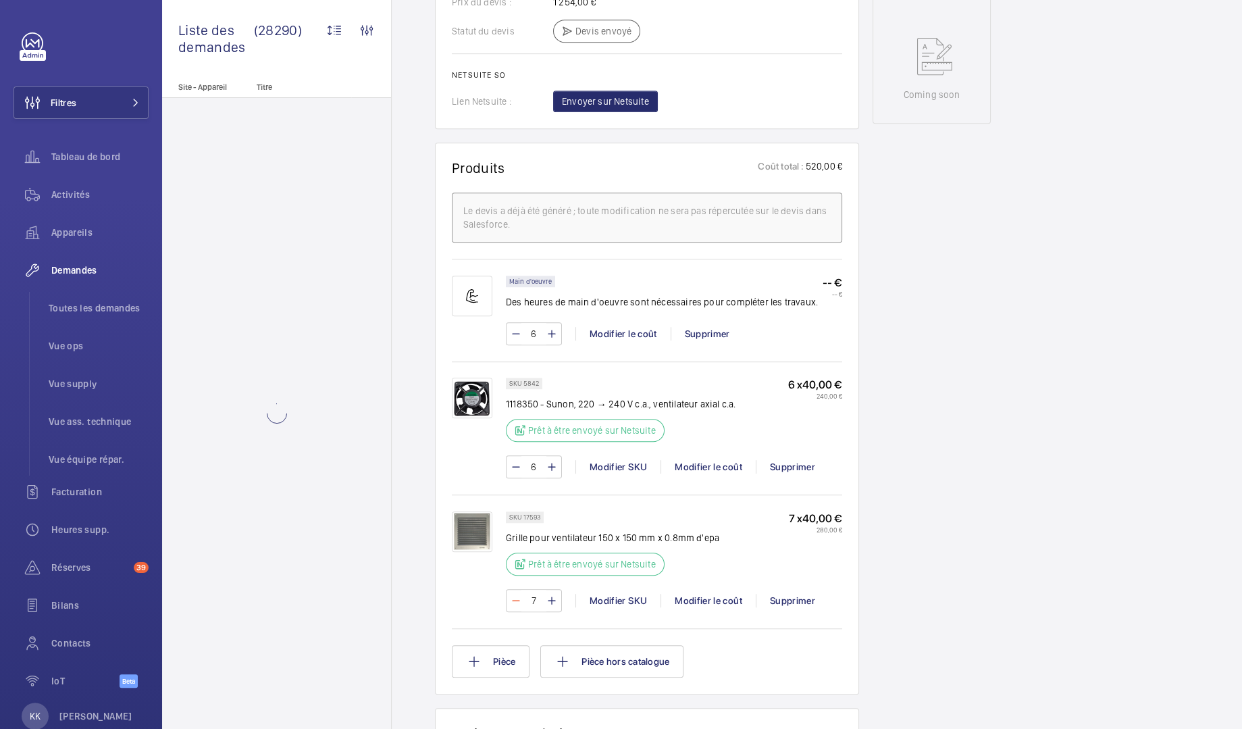
click at [513, 608] on mat-icon at bounding box center [516, 600] width 11 height 16
type input "6"
click at [904, 400] on div "Stopped Triplex droit 32673833 Voir les dernières visites Cite Administrative -…" at bounding box center [931, 332] width 118 height 1723
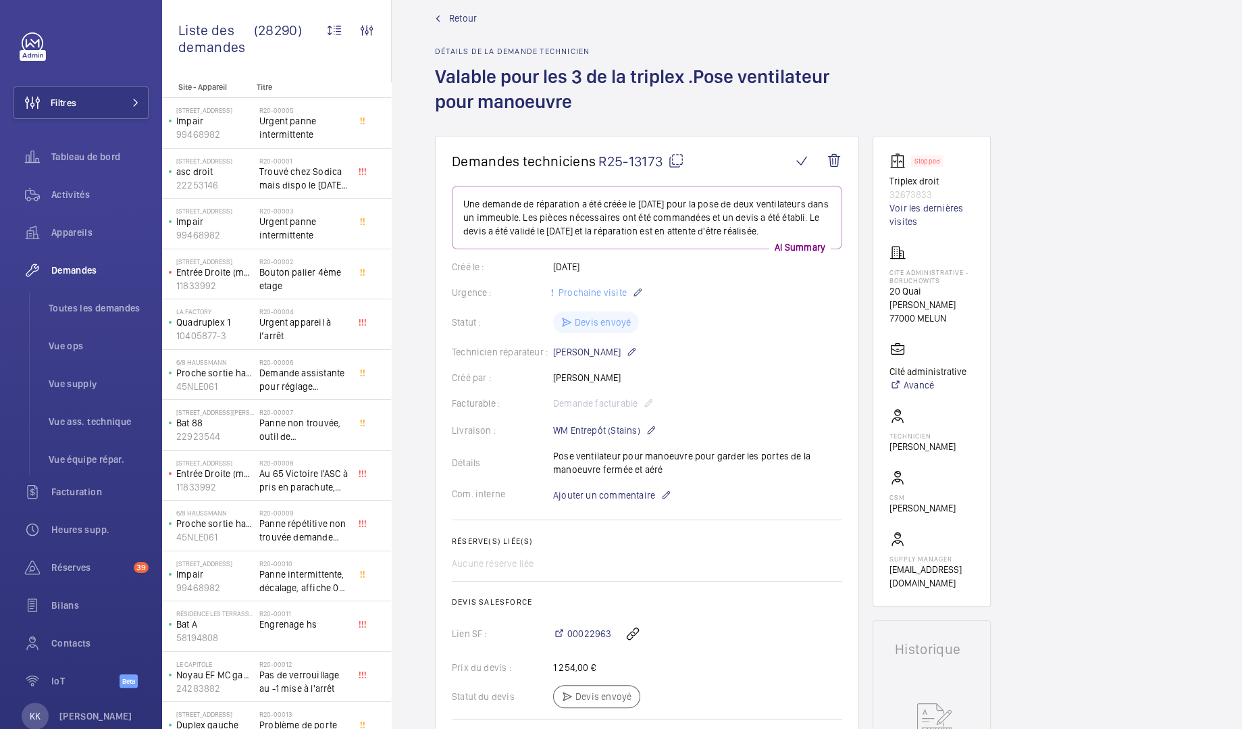
scroll to position [7, 0]
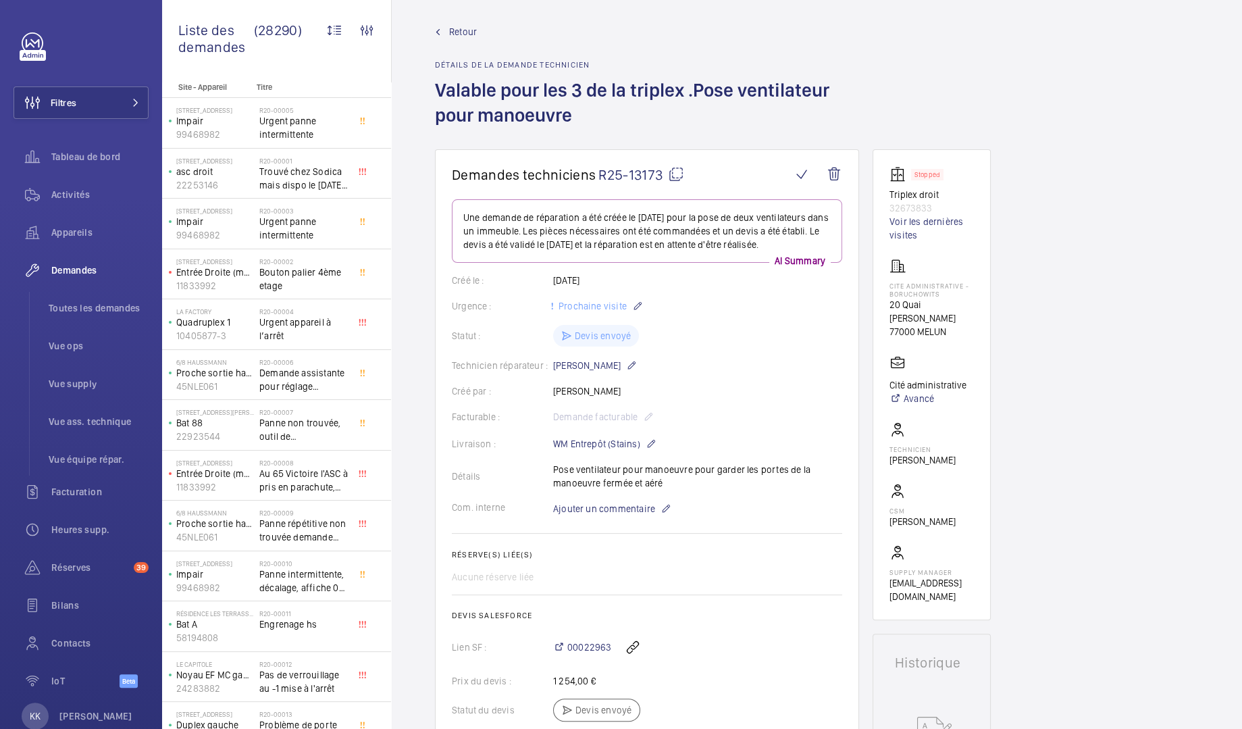
click at [1061, 142] on div "Retour Détails de la demande technicien Valable pour les 3 de la triplex .Pose …" at bounding box center [817, 87] width 764 height 124
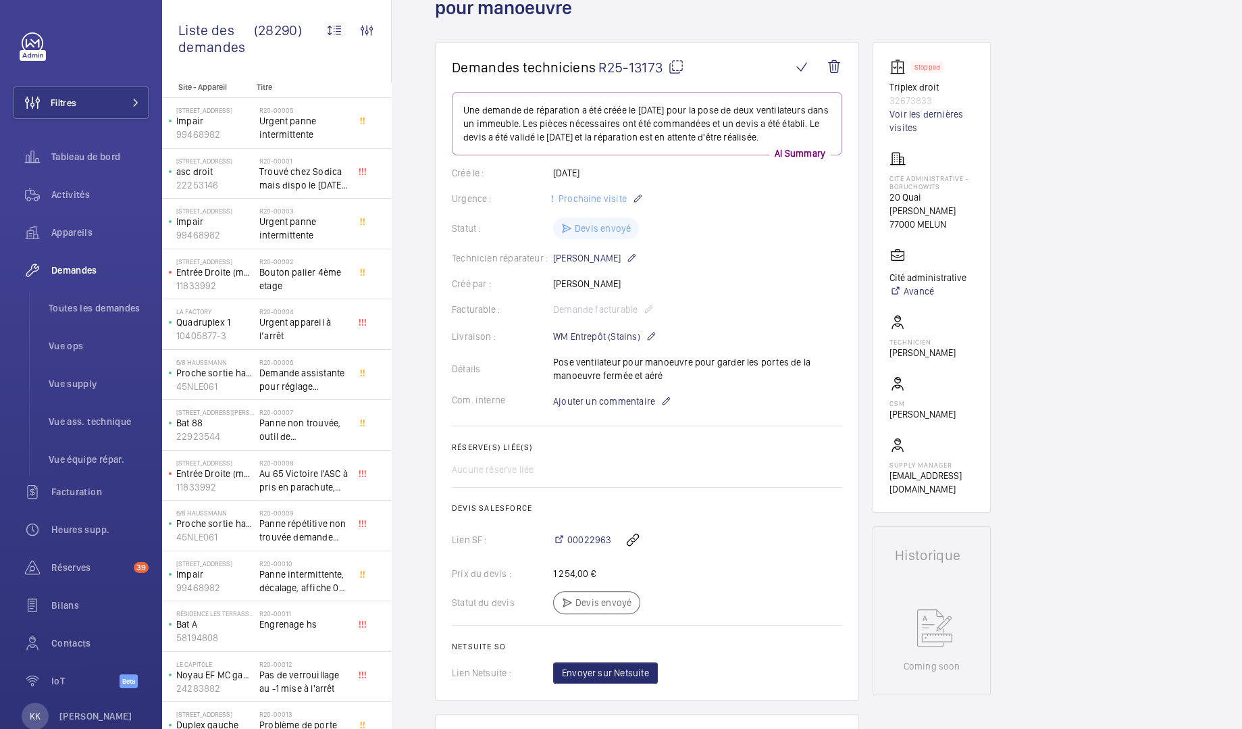
scroll to position [0, 0]
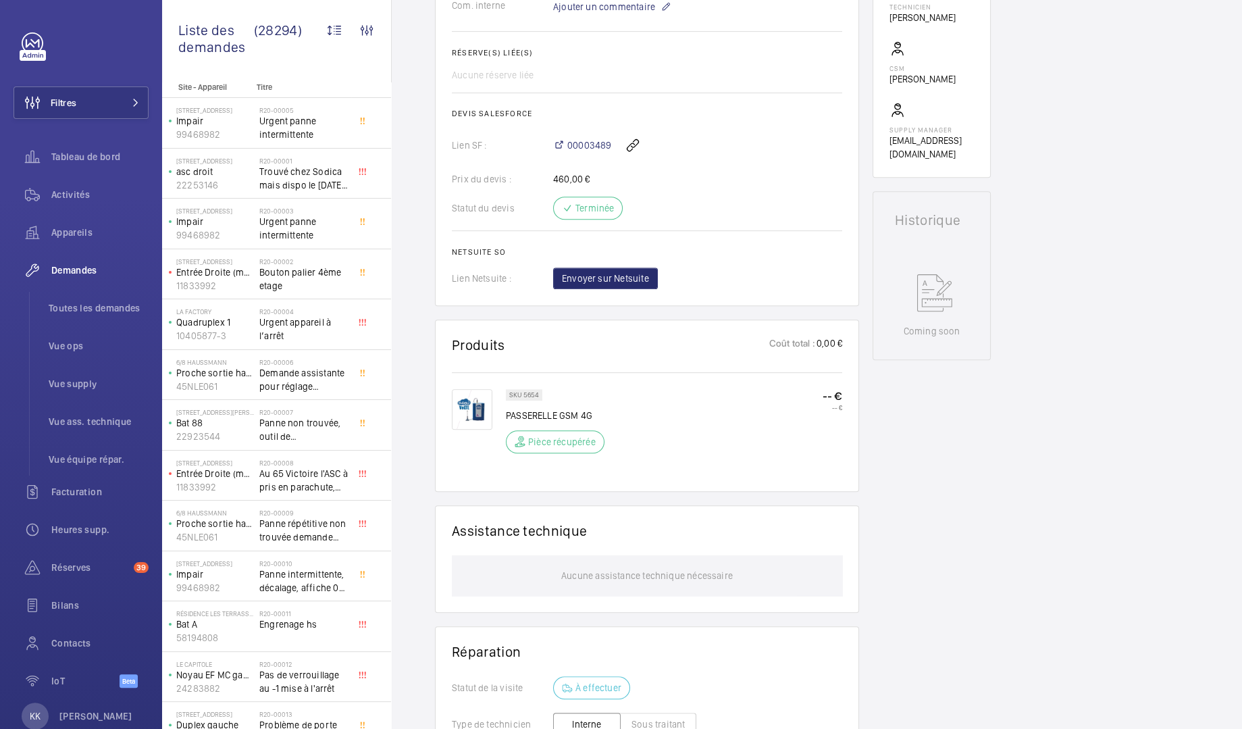
scroll to position [736, 0]
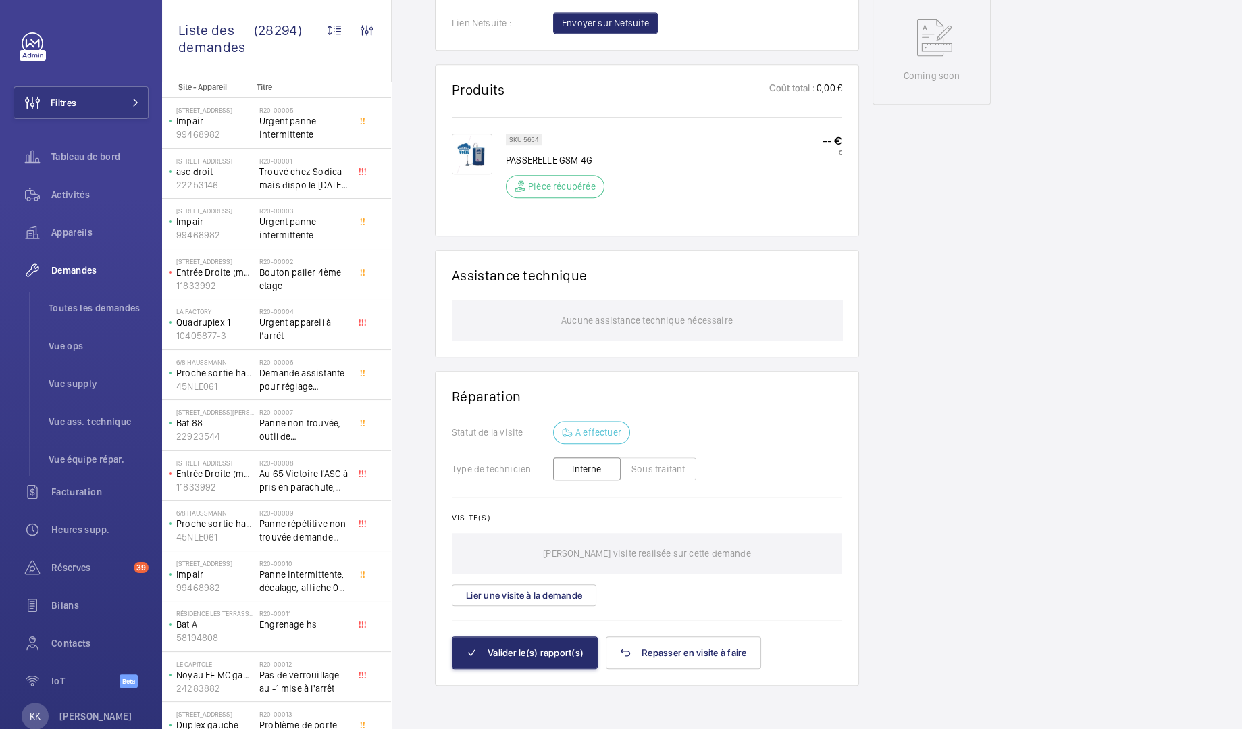
click at [475, 147] on img at bounding box center [472, 154] width 41 height 41
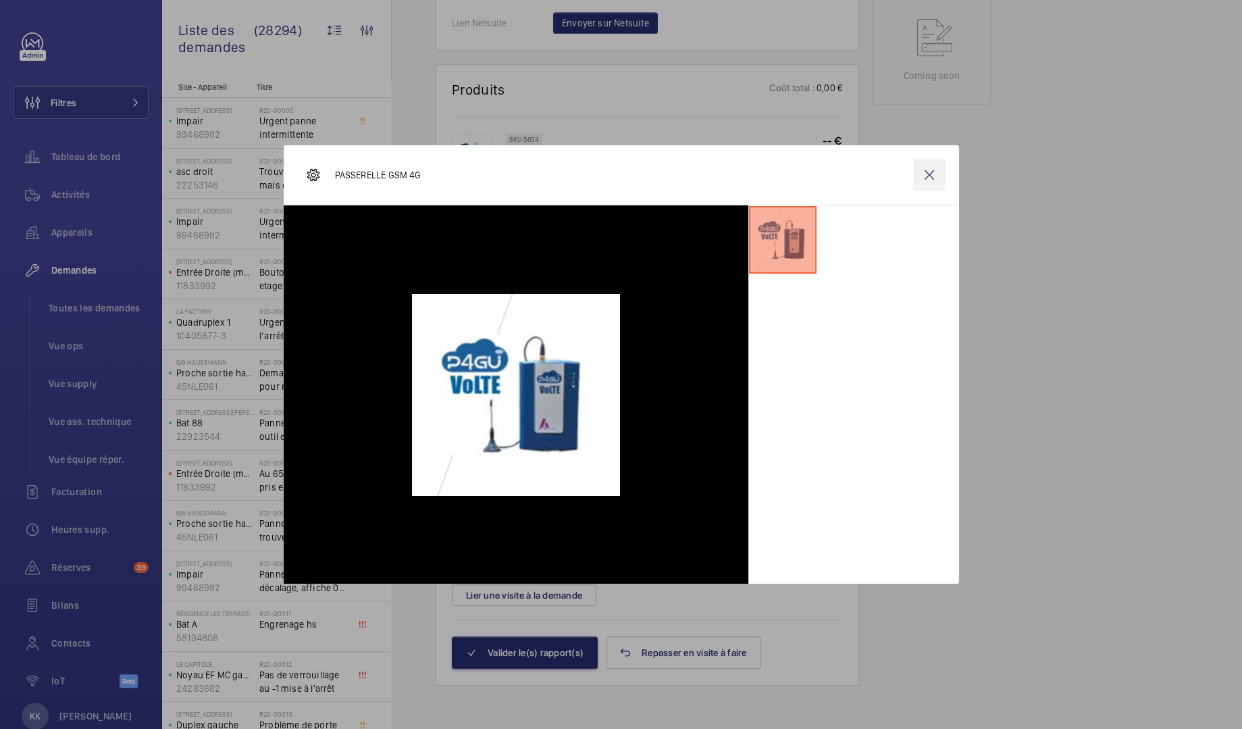
click at [933, 175] on wm-front-icon-button at bounding box center [929, 175] width 32 height 32
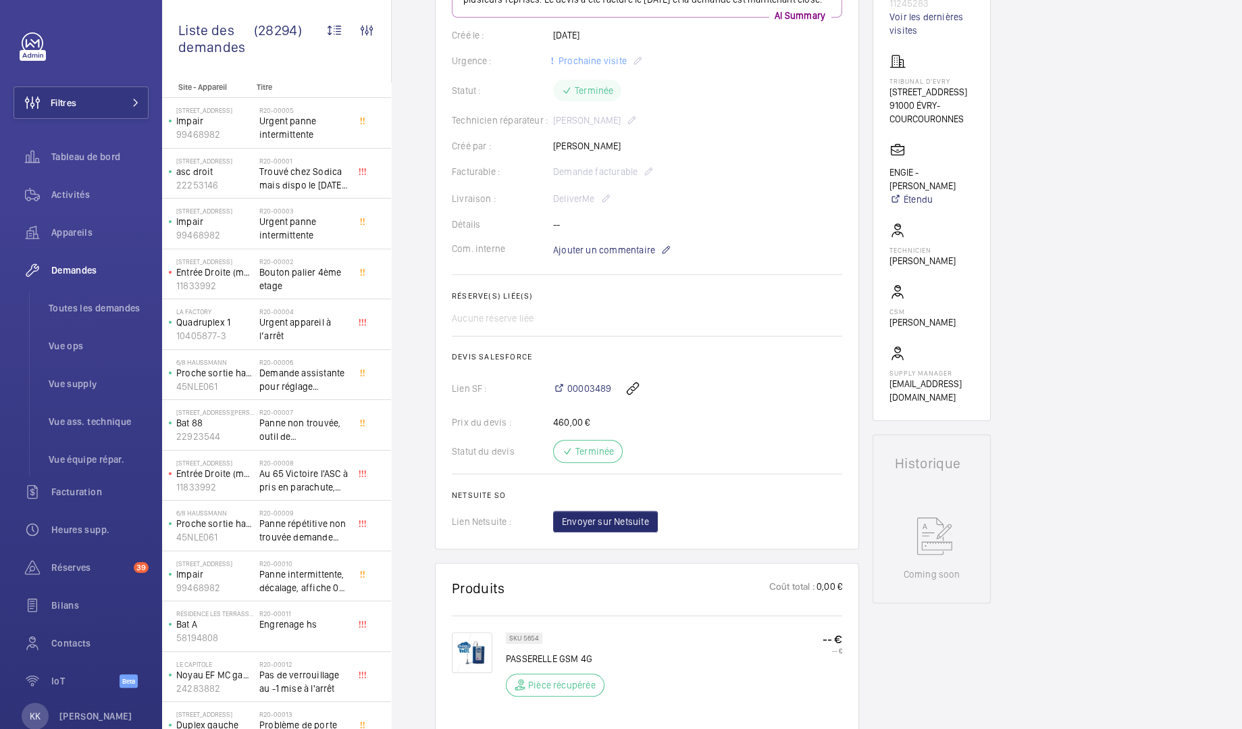
scroll to position [0, 0]
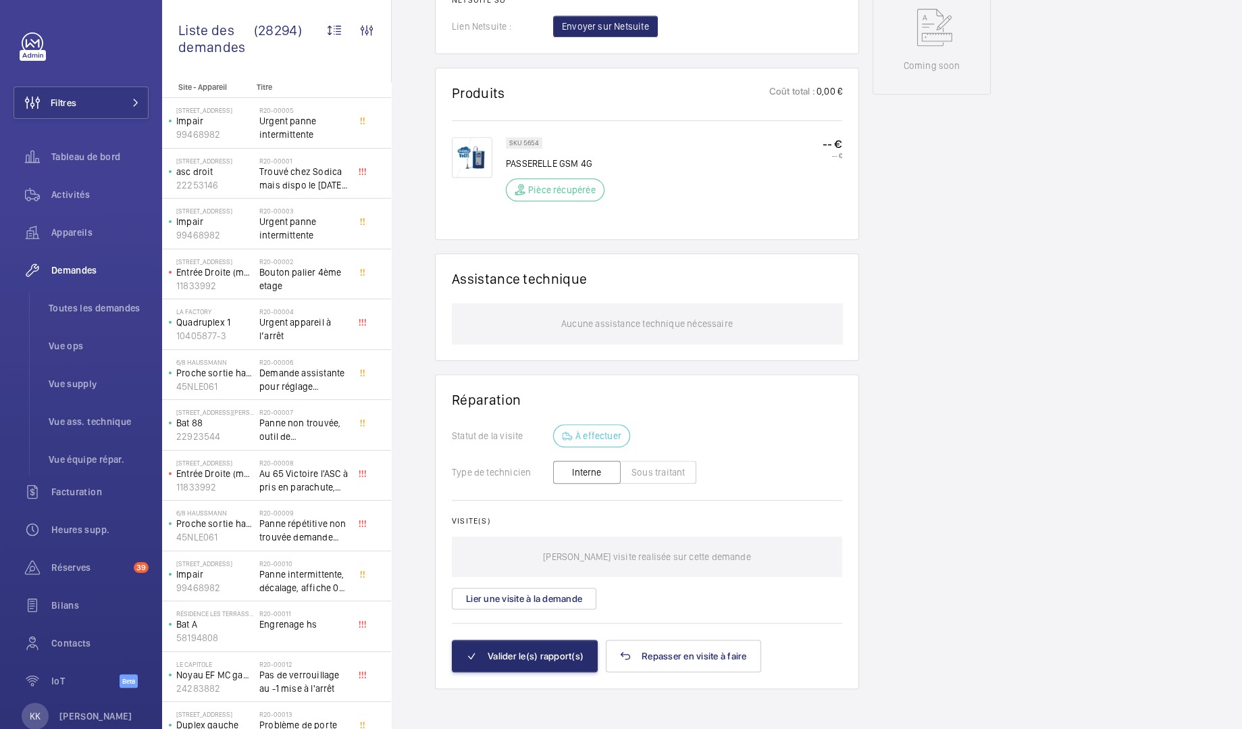
scroll to position [736, 0]
